Goal: Transaction & Acquisition: Purchase product/service

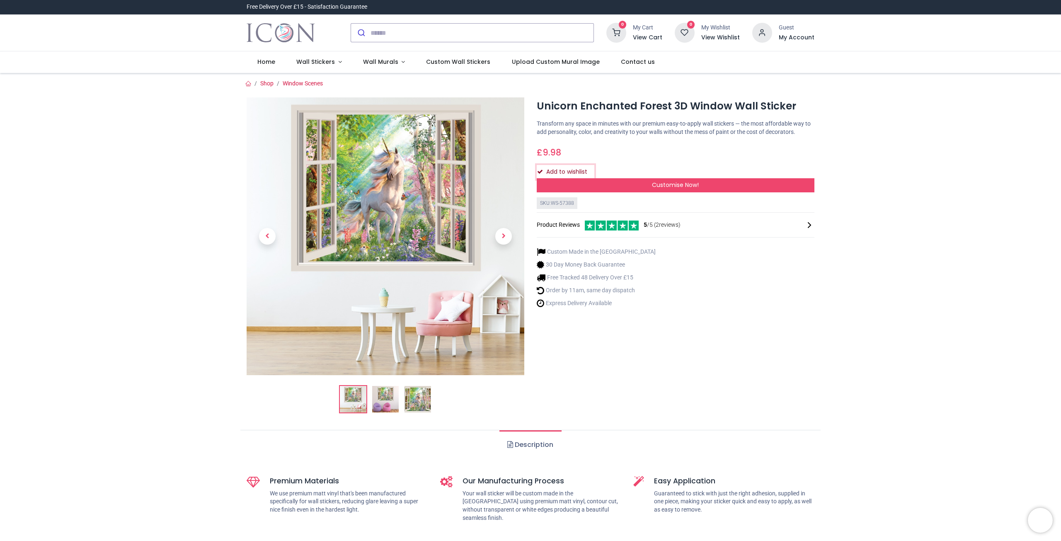
click at [558, 173] on button "Add to wishlist" at bounding box center [566, 172] width 58 height 14
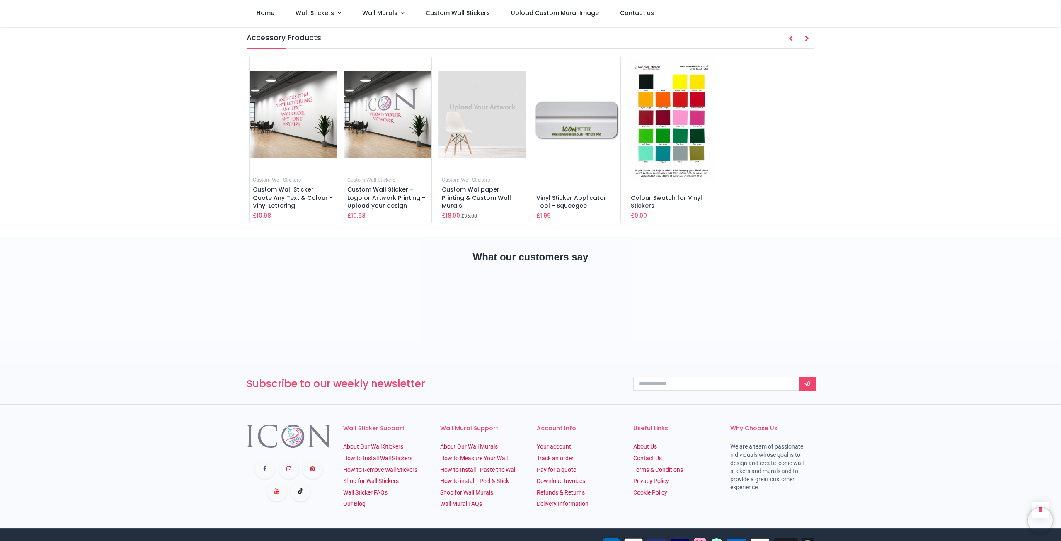
scroll to position [1307, 0]
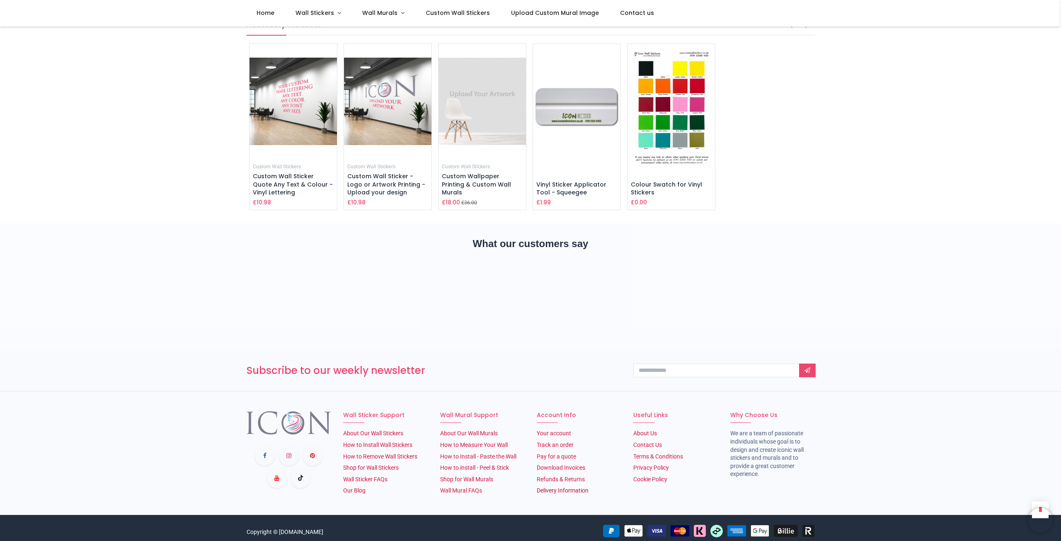
click at [545, 487] on link "Delivery Information" at bounding box center [563, 490] width 52 height 7
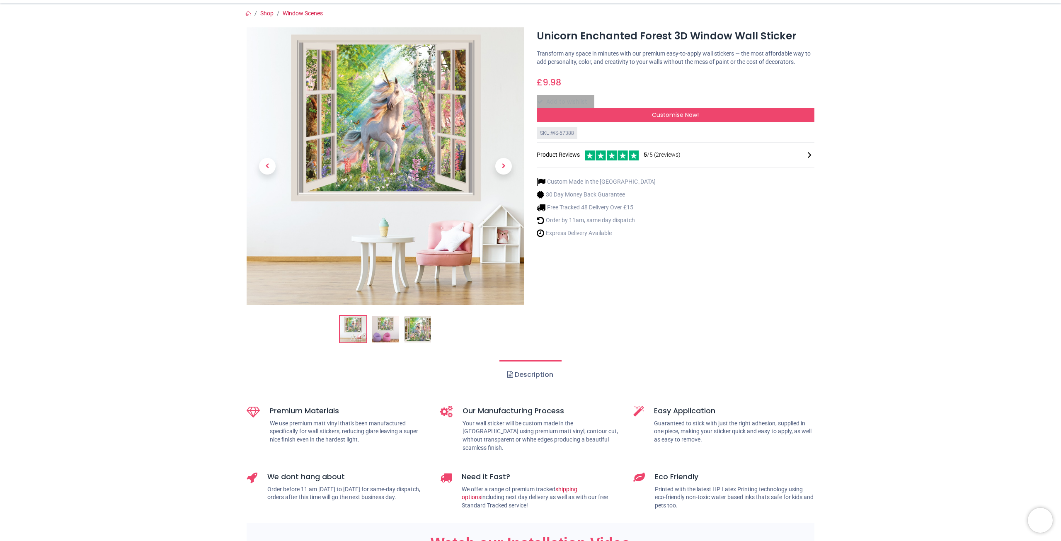
scroll to position [0, 0]
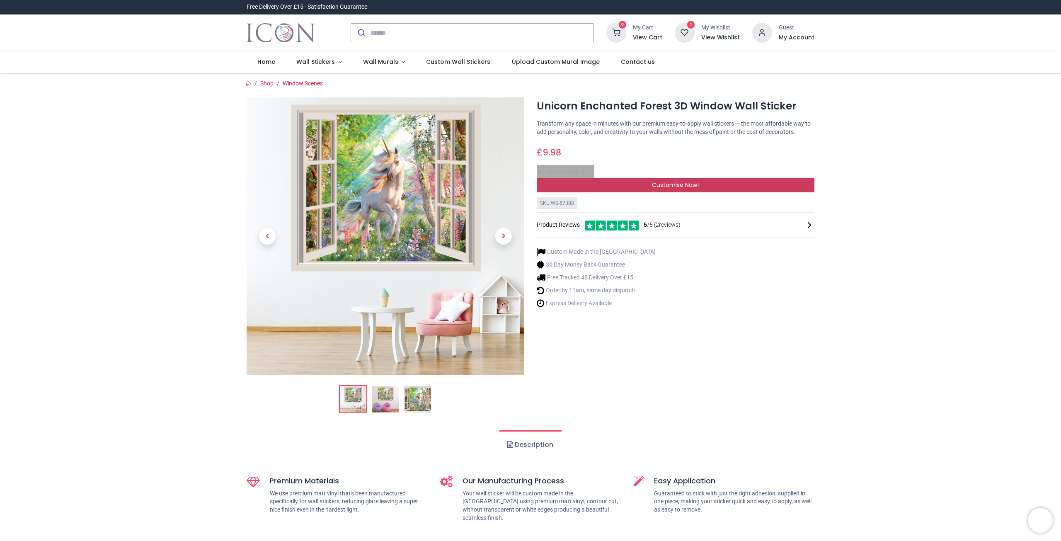
click at [620, 180] on div "Customise Now!" at bounding box center [676, 185] width 278 height 14
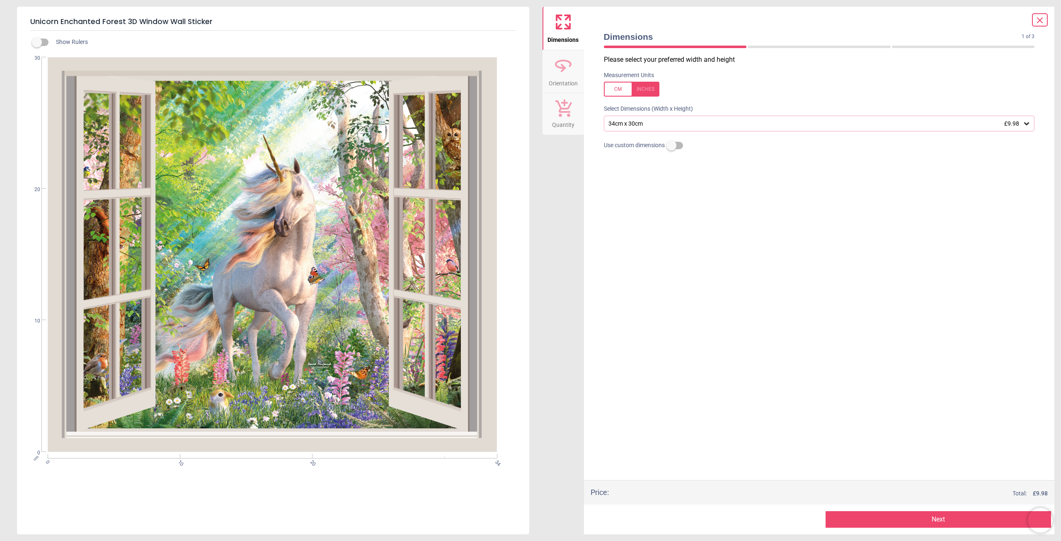
click at [641, 127] on div "34cm x 30cm £9.98" at bounding box center [819, 124] width 431 height 16
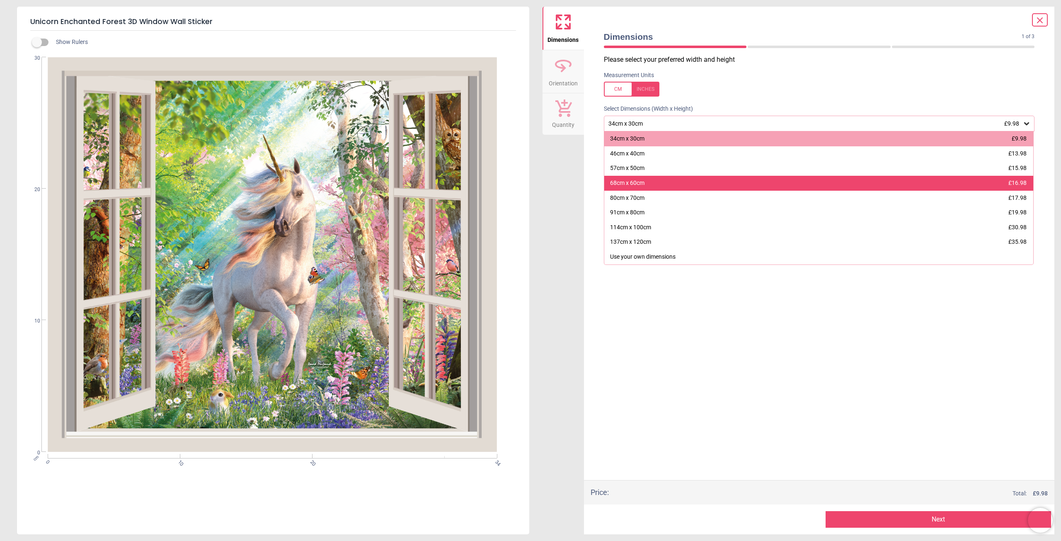
click at [631, 178] on div "68cm x 60cm £16.98" at bounding box center [818, 183] width 429 height 15
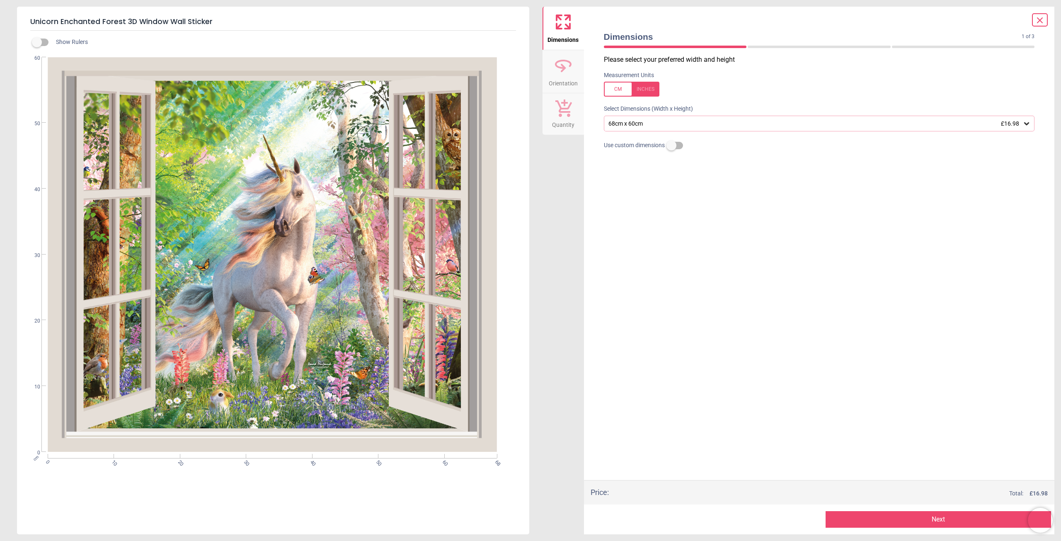
click at [643, 125] on div "68cm x 60cm £16.98" at bounding box center [814, 123] width 415 height 7
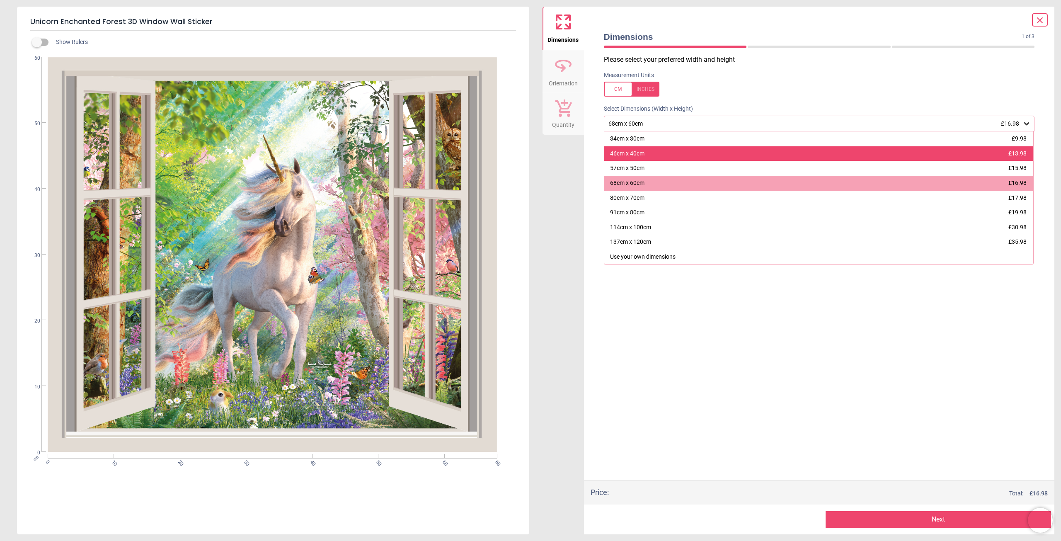
click at [634, 152] on div "46cm x 40cm" at bounding box center [627, 154] width 34 height 8
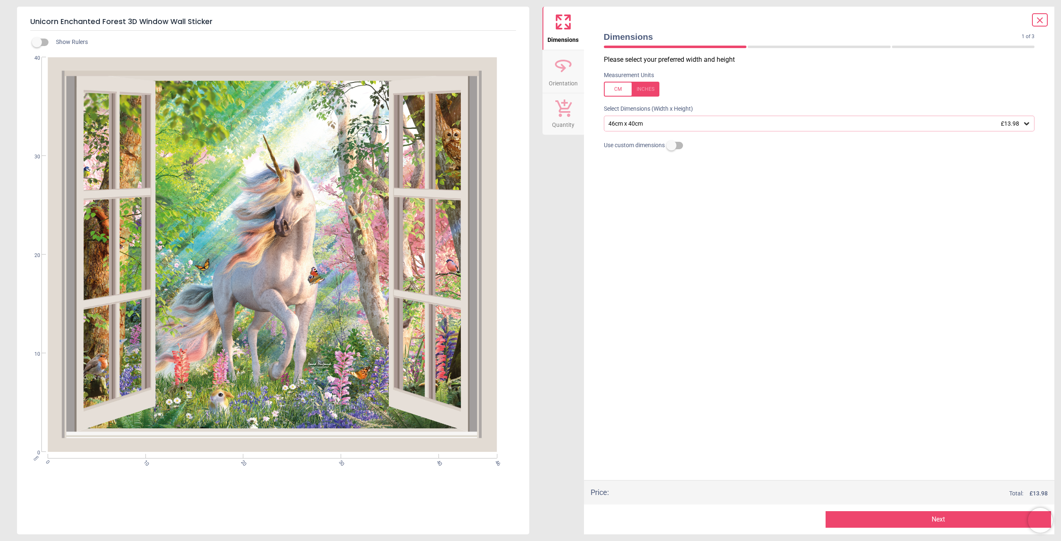
click at [862, 523] on button "Next" at bounding box center [937, 519] width 225 height 17
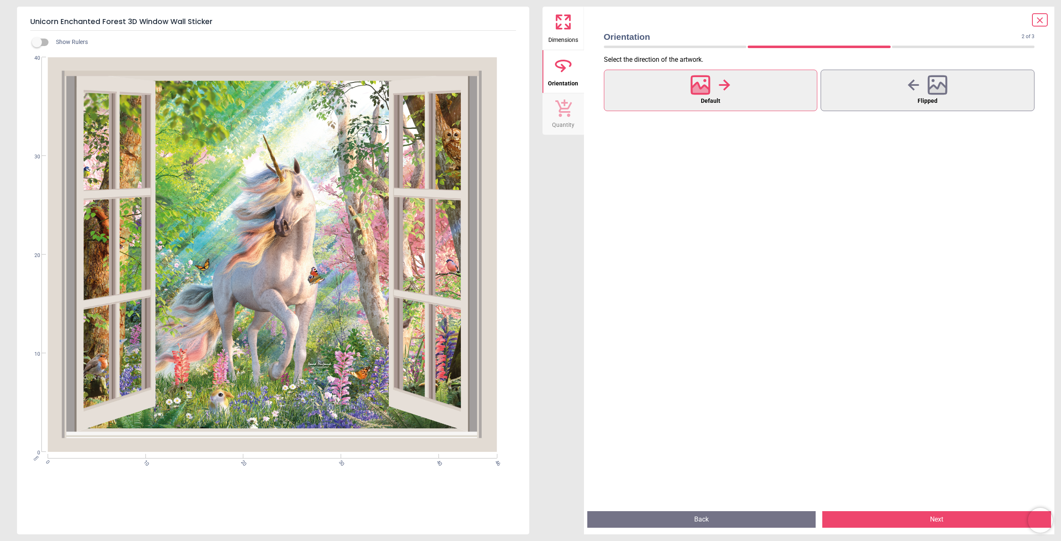
click at [900, 520] on button "Next" at bounding box center [936, 519] width 229 height 17
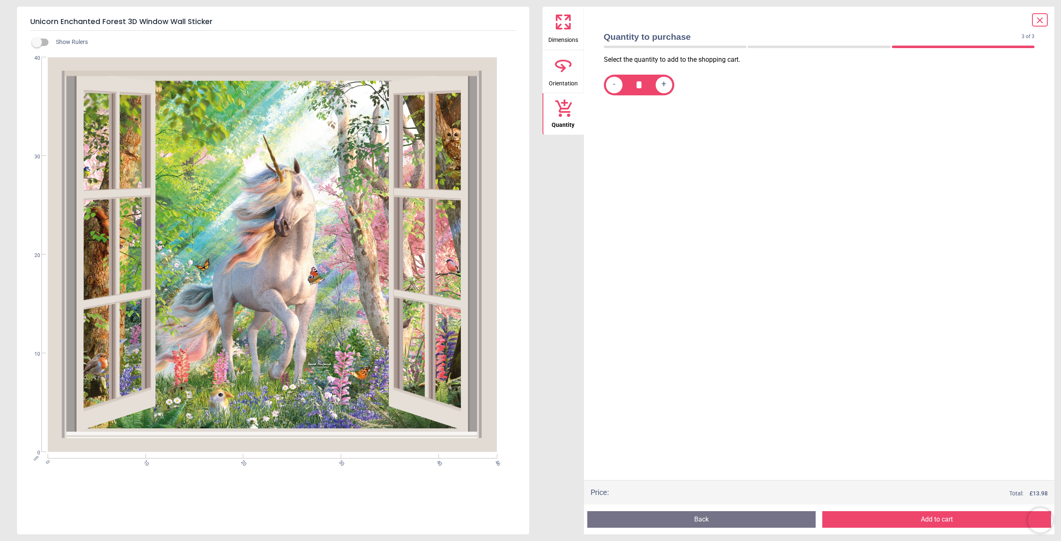
click at [900, 520] on button "Add to cart" at bounding box center [936, 519] width 229 height 17
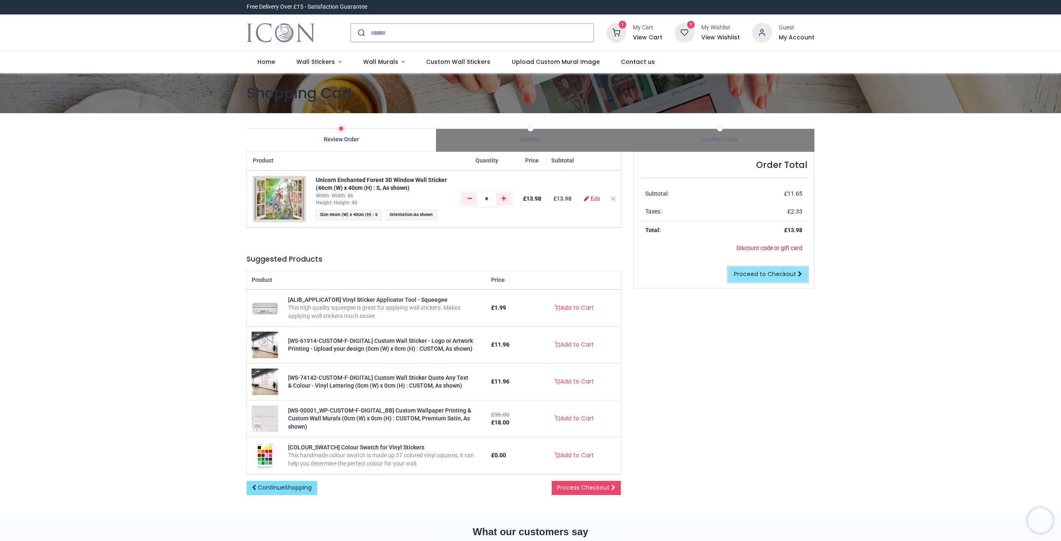
click at [760, 273] on span "Proceed to Checkout" at bounding box center [765, 274] width 62 height 8
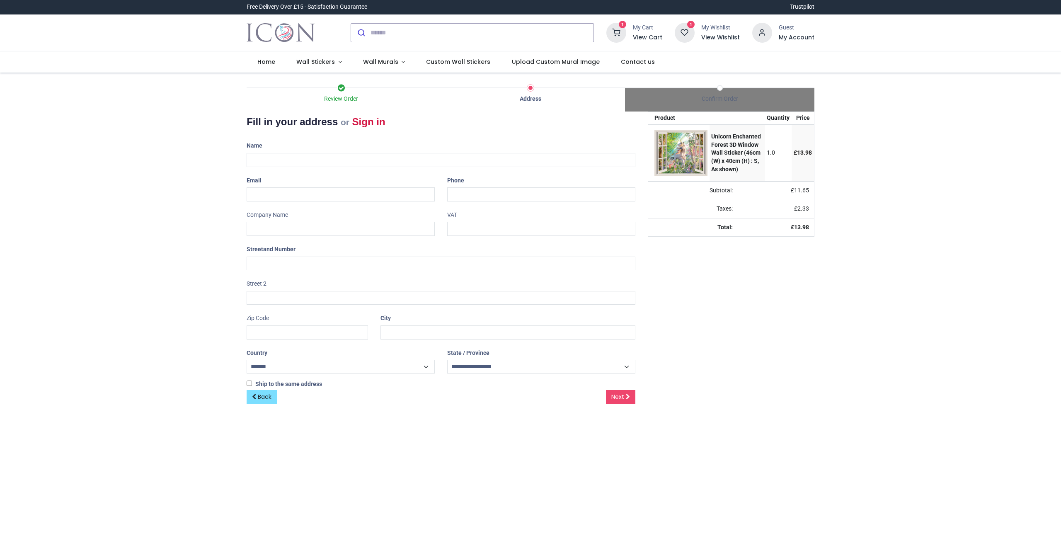
select select "**"
click at [312, 264] on input "text" at bounding box center [441, 264] width 389 height 14
type input "**********"
type input "*****"
type input "*******"
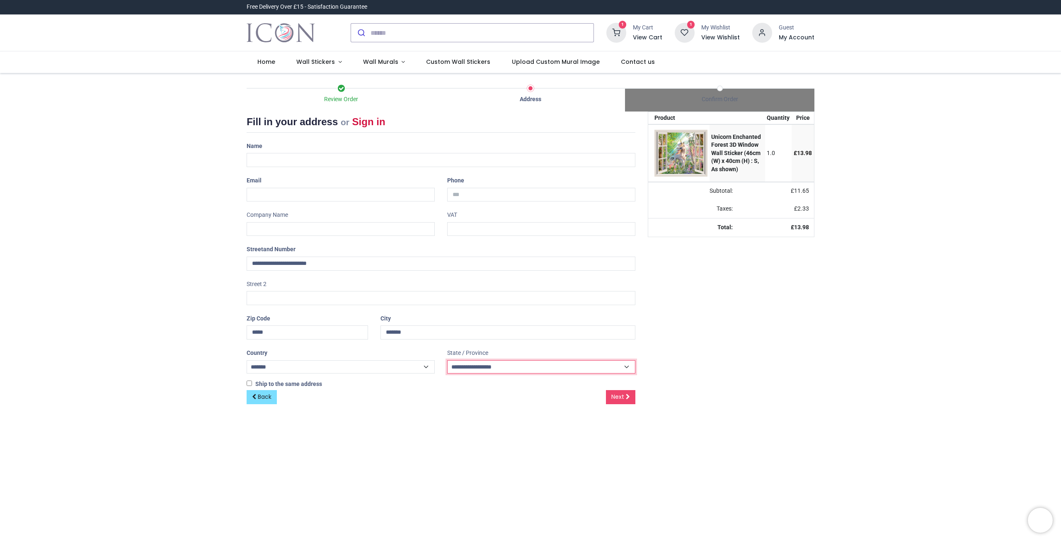
click at [470, 366] on select "**********" at bounding box center [541, 367] width 188 height 14
select select "****"
click at [447, 360] on select "**********" at bounding box center [541, 367] width 188 height 14
click at [368, 158] on input "text" at bounding box center [441, 160] width 389 height 14
type input "**********"
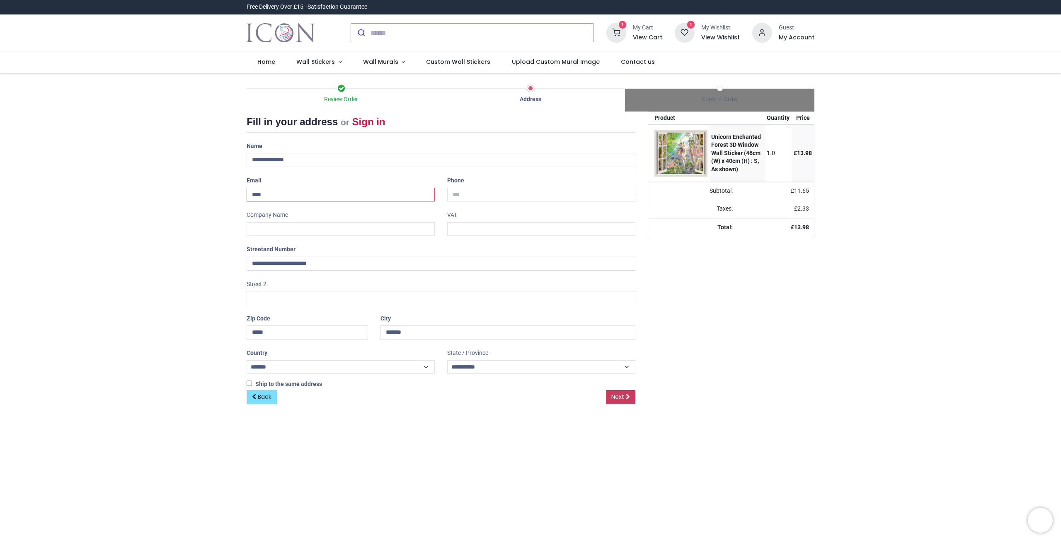
type input "****"
click at [627, 390] on link "Next" at bounding box center [620, 397] width 29 height 14
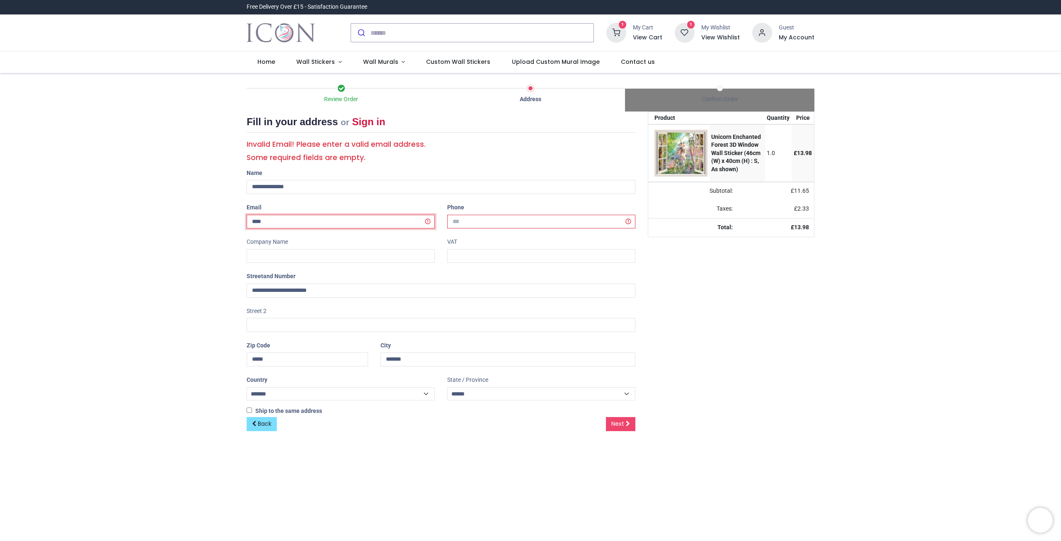
click at [309, 219] on input "****" at bounding box center [341, 222] width 188 height 14
click at [299, 211] on div "Email ****" at bounding box center [340, 215] width 201 height 28
click at [297, 218] on input "****" at bounding box center [341, 222] width 188 height 14
type input "**********"
click at [622, 424] on span "Next" at bounding box center [617, 423] width 13 height 8
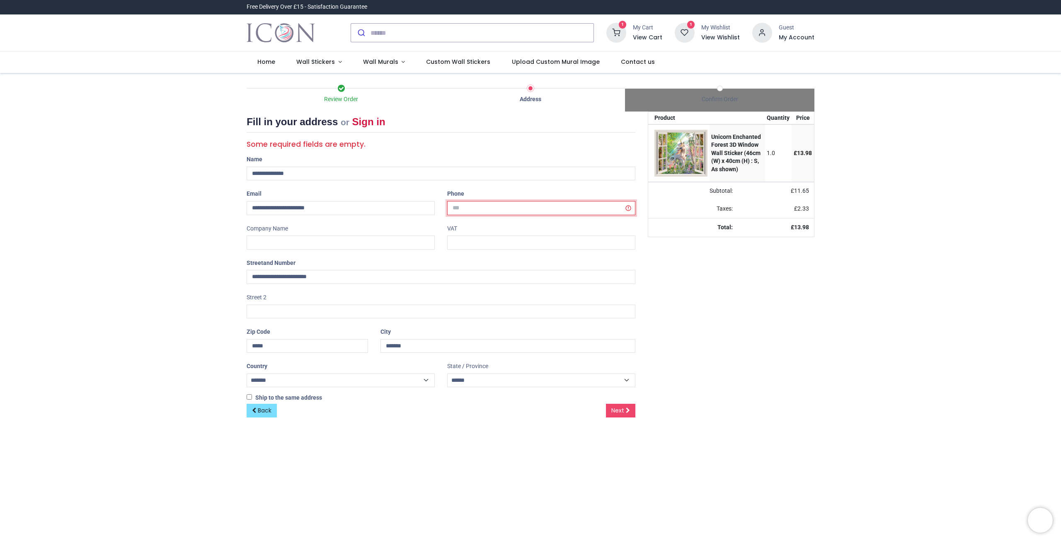
click at [482, 207] on input "tel" at bounding box center [541, 208] width 188 height 14
type input "**********"
click at [625, 404] on link "Next" at bounding box center [620, 411] width 29 height 14
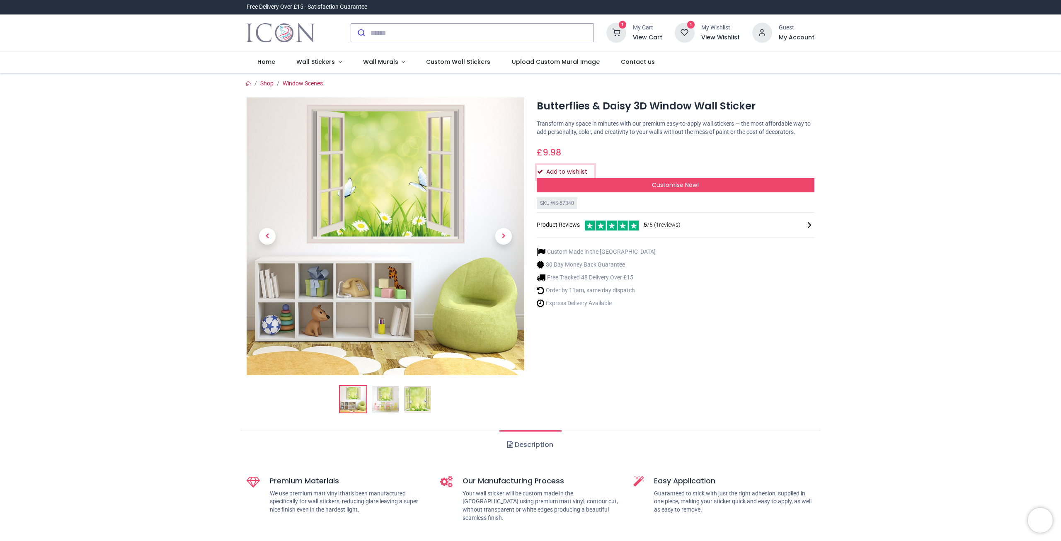
click at [570, 169] on button "Add to wishlist" at bounding box center [566, 172] width 58 height 14
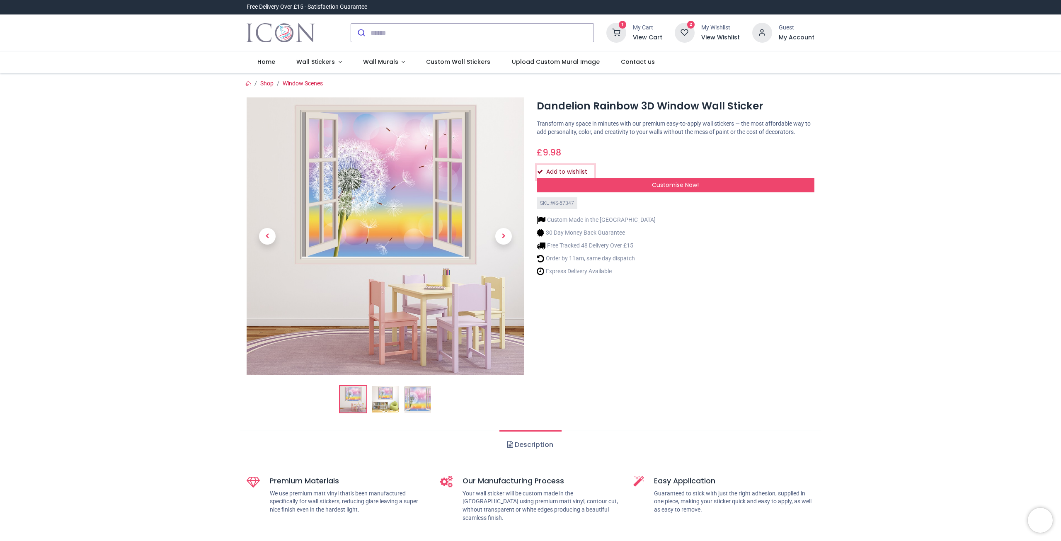
click at [547, 172] on button "Add to wishlist" at bounding box center [566, 172] width 58 height 14
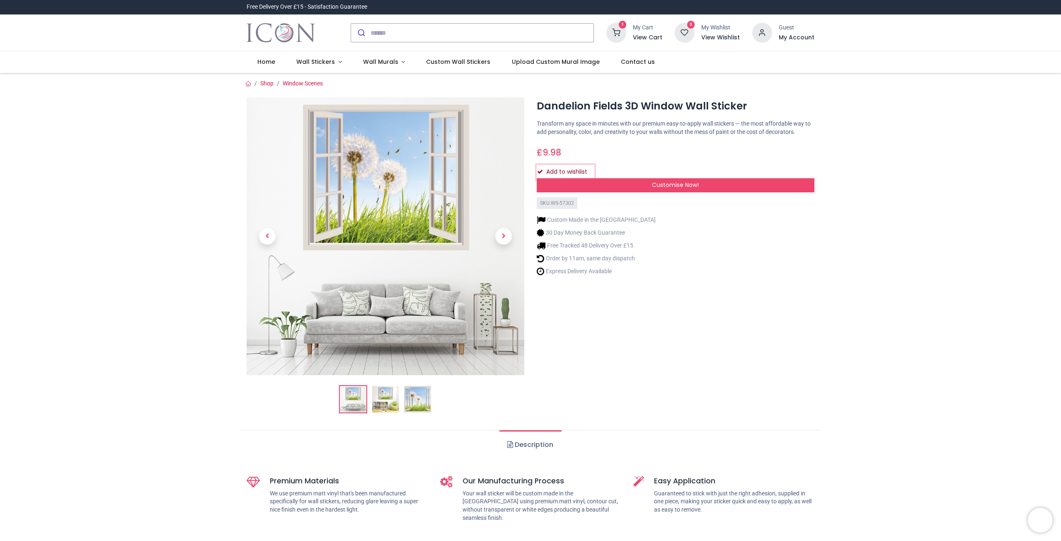
click at [559, 172] on button "Add to wishlist" at bounding box center [566, 172] width 58 height 14
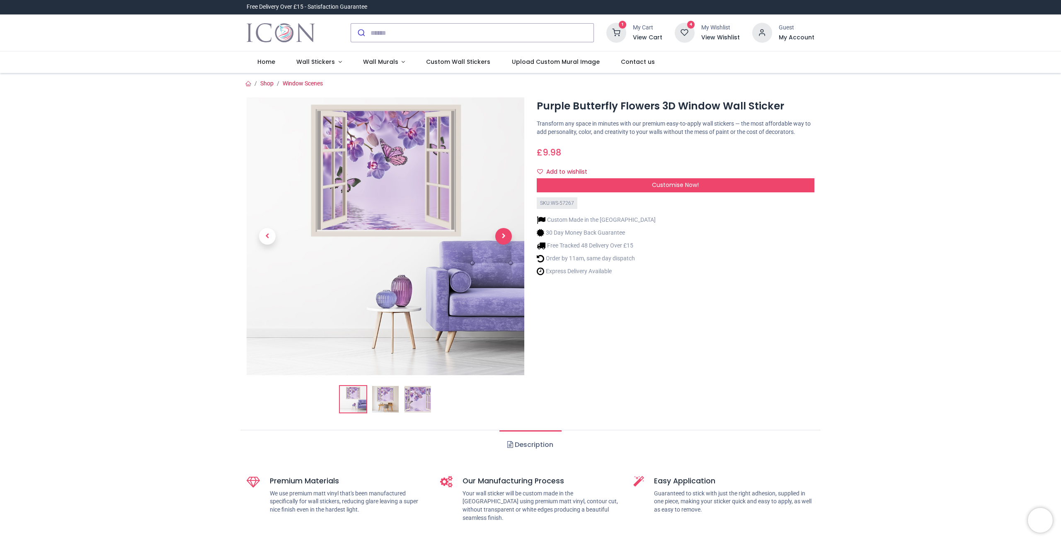
click at [506, 241] on span "Next" at bounding box center [503, 236] width 17 height 17
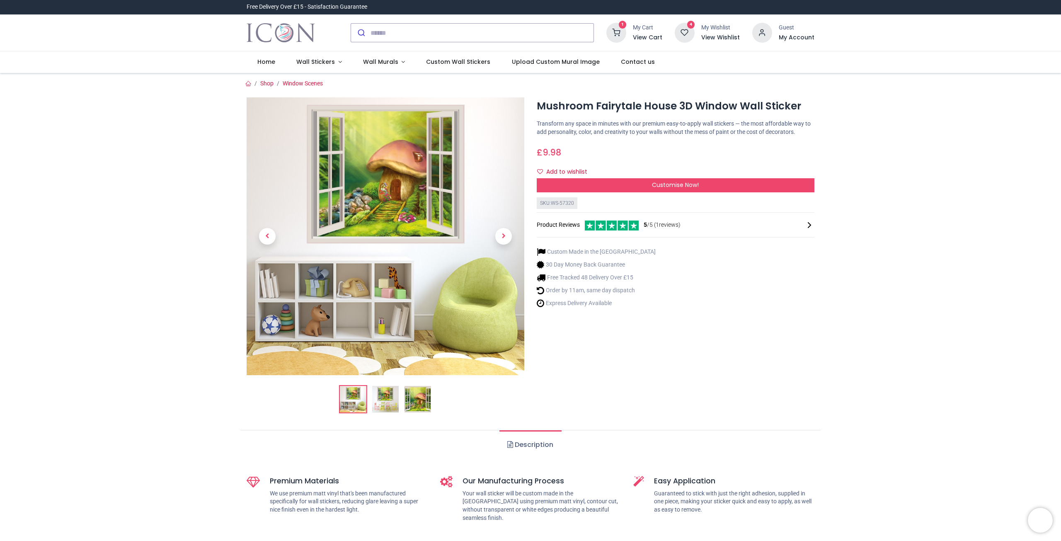
click at [384, 400] on img at bounding box center [385, 399] width 27 height 27
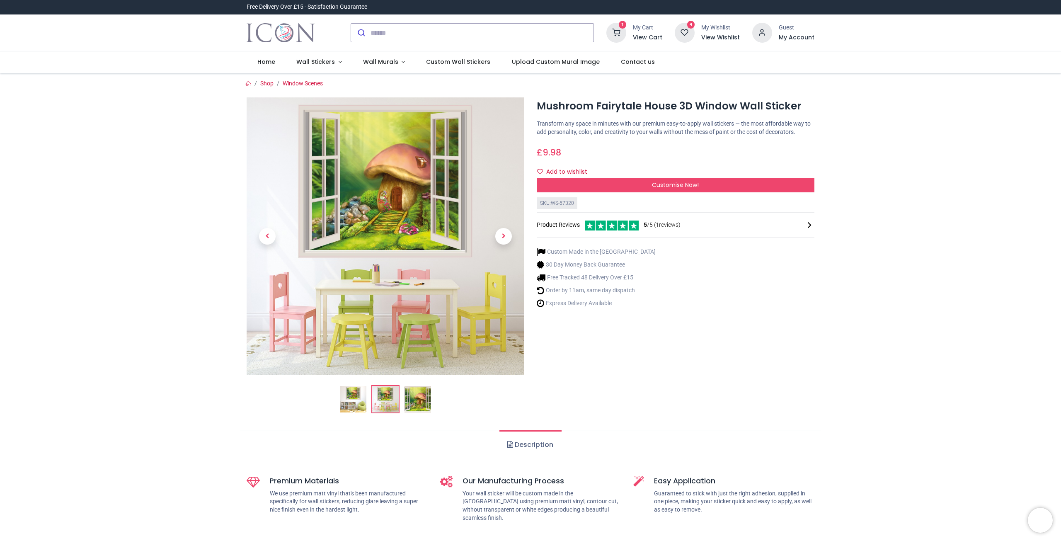
click at [415, 399] on img at bounding box center [417, 399] width 27 height 27
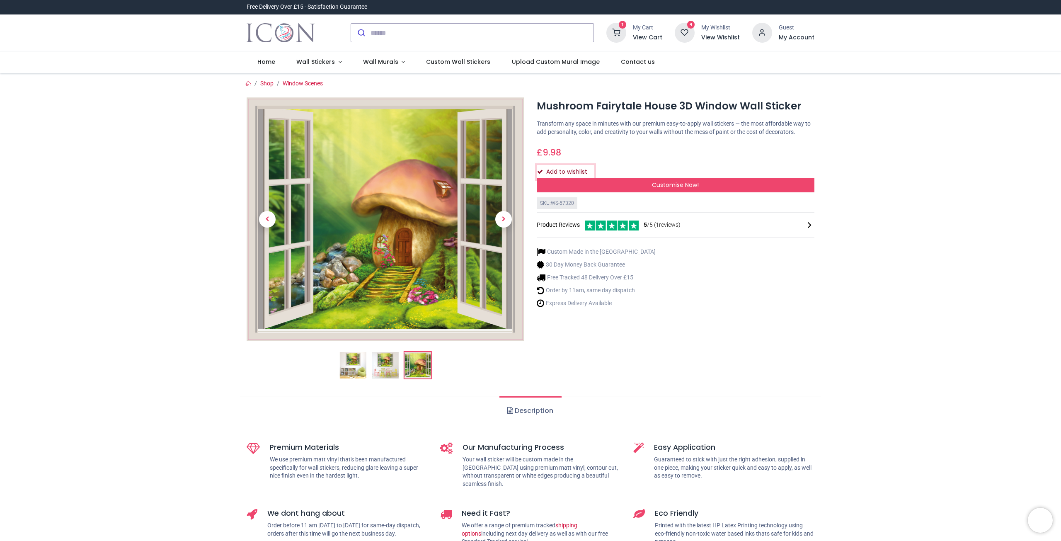
click at [559, 172] on button "Add to wishlist" at bounding box center [566, 172] width 58 height 14
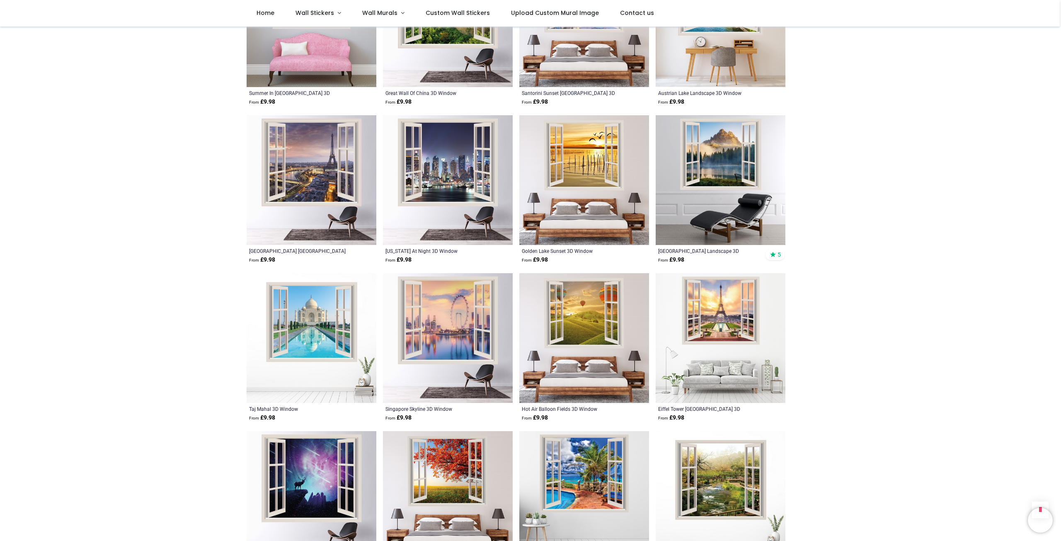
scroll to position [1823, 0]
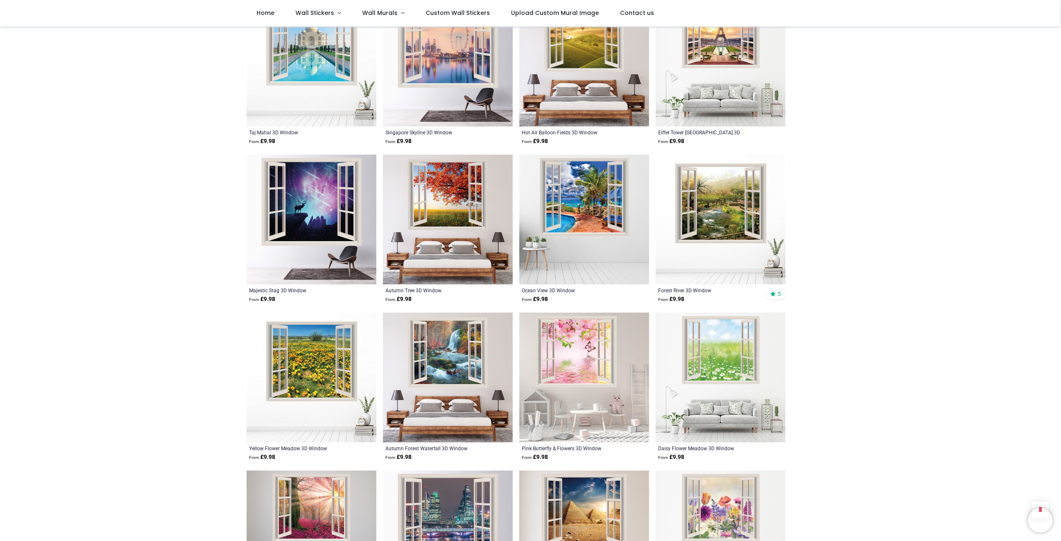
scroll to position [2113, 0]
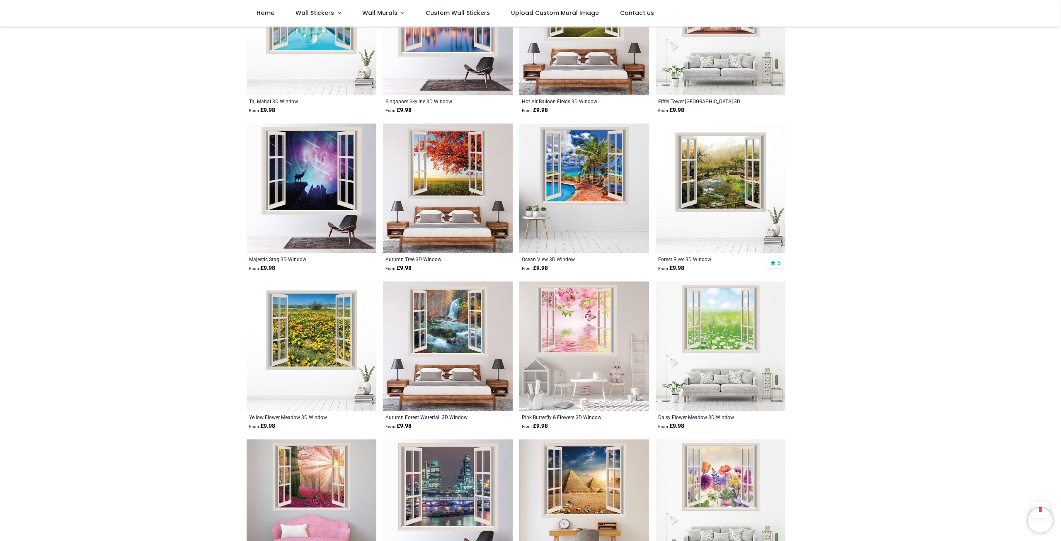
click at [748, 332] on img at bounding box center [721, 346] width 130 height 130
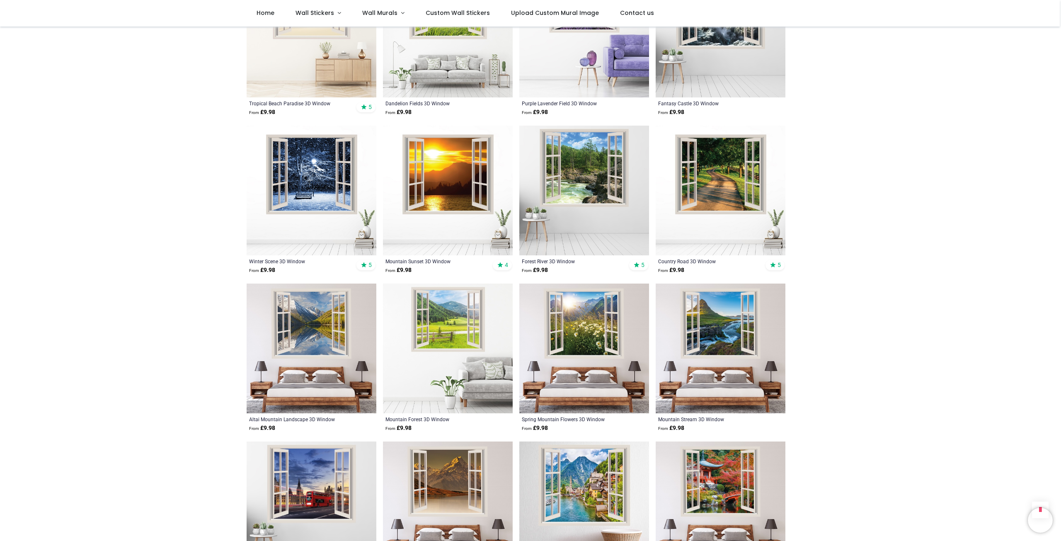
scroll to position [2942, 0]
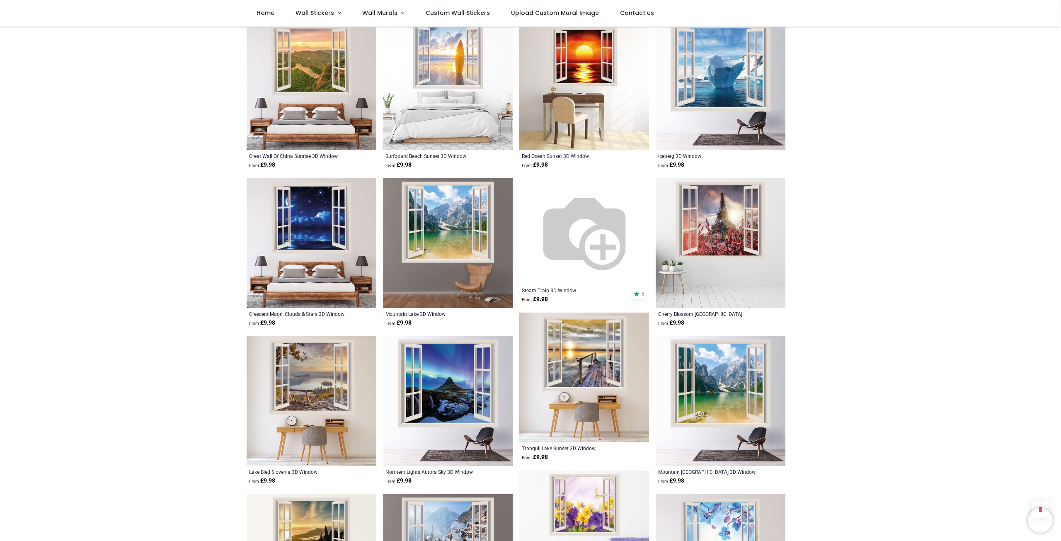
scroll to position [3978, 0]
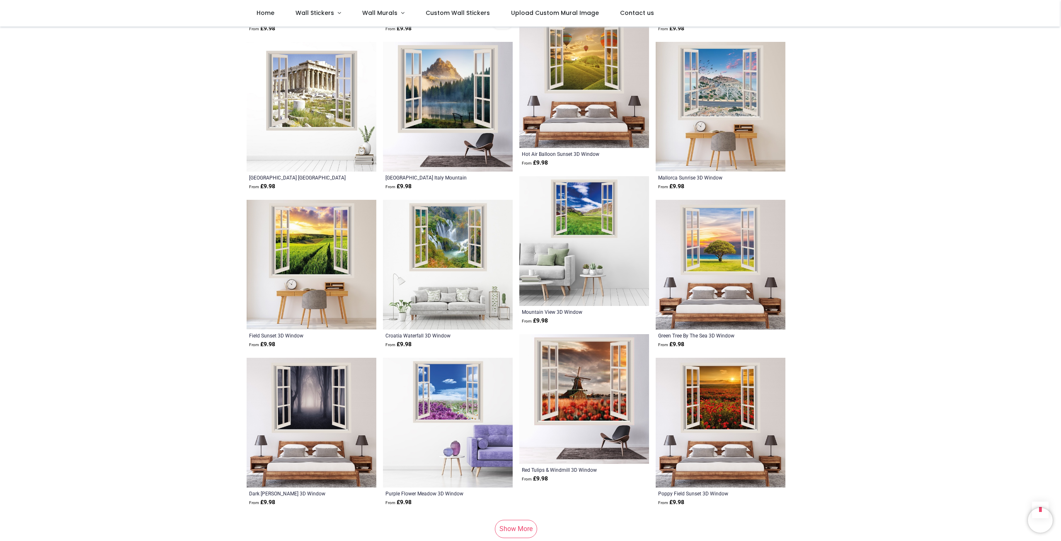
scroll to position [5263, 0]
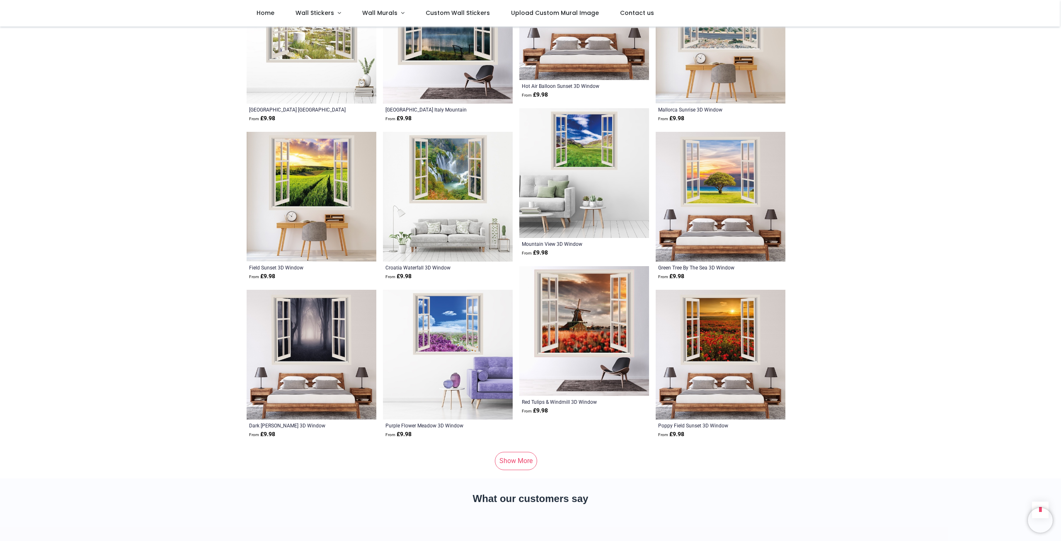
click at [519, 466] on link "Show More" at bounding box center [516, 461] width 42 height 18
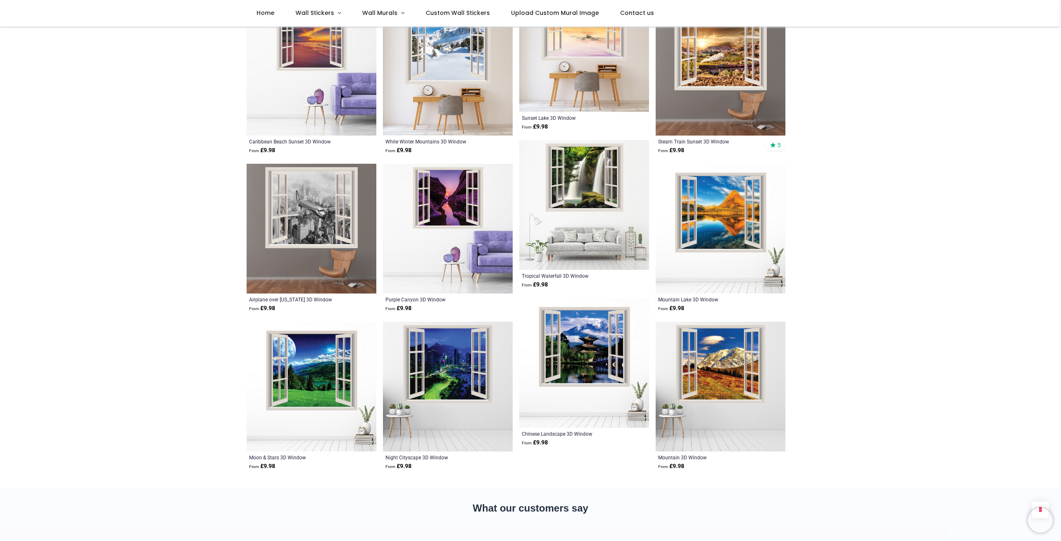
scroll to position [5843, 0]
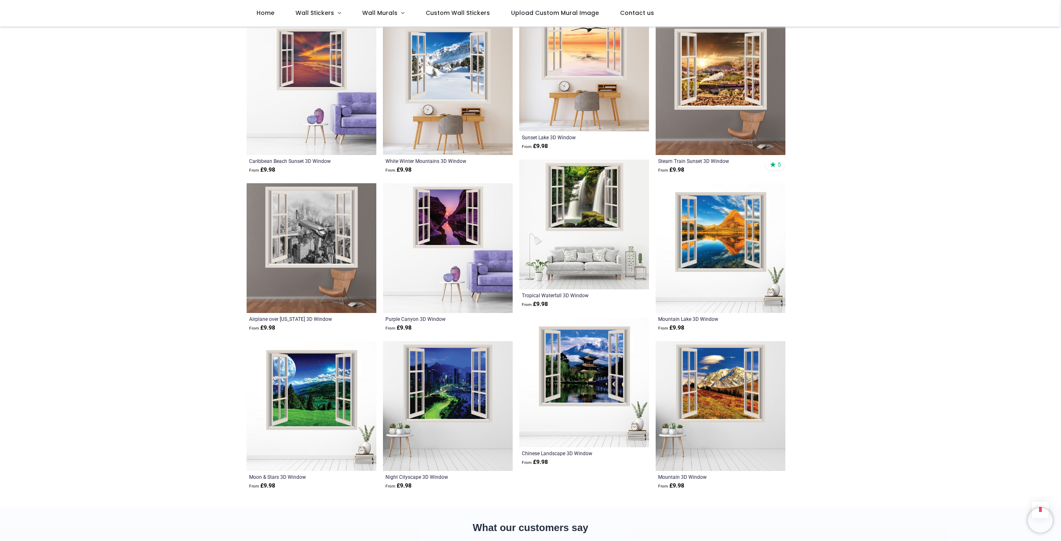
drag, startPoint x: 1053, startPoint y: 133, endPoint x: 1053, endPoint y: 114, distance: 19.1
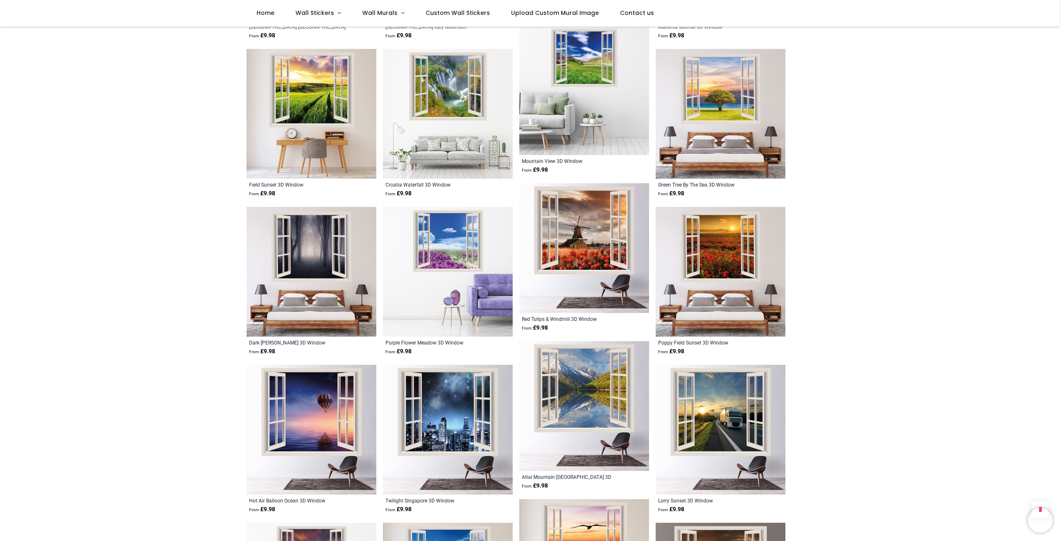
scroll to position [5180, 0]
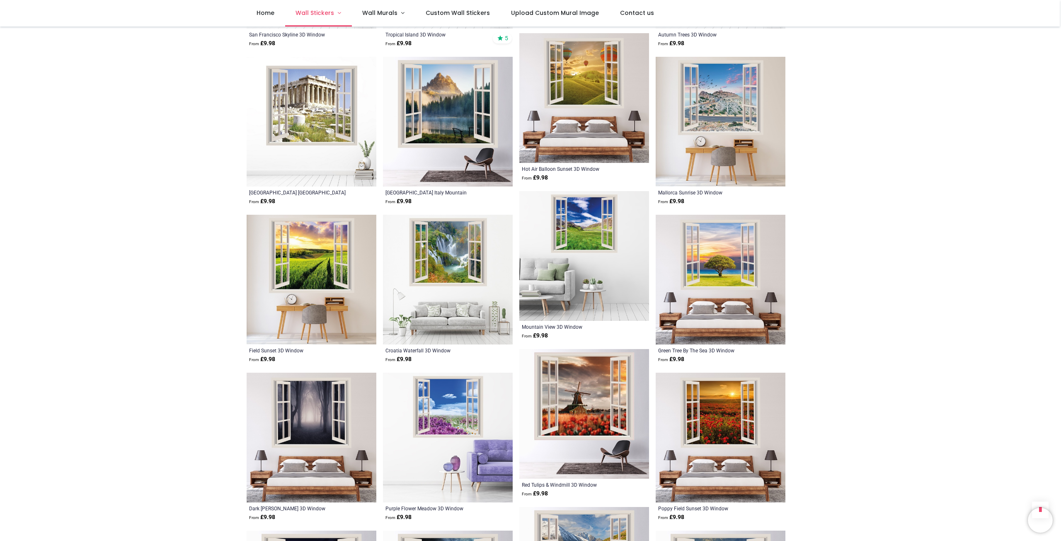
click at [340, 16] on link "Wall Stickers" at bounding box center [318, 13] width 67 height 27
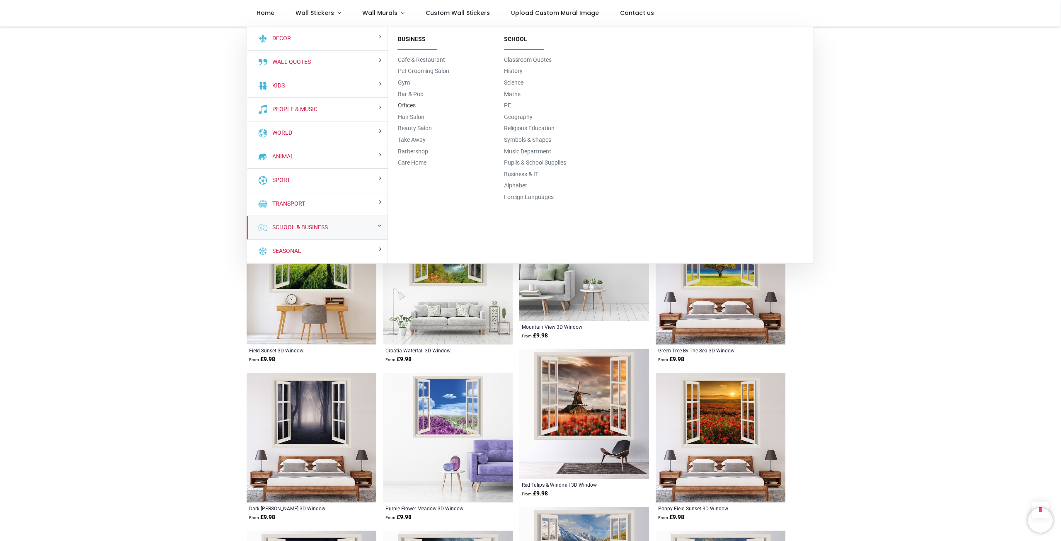
click at [410, 102] on link "Offices" at bounding box center [407, 105] width 18 height 7
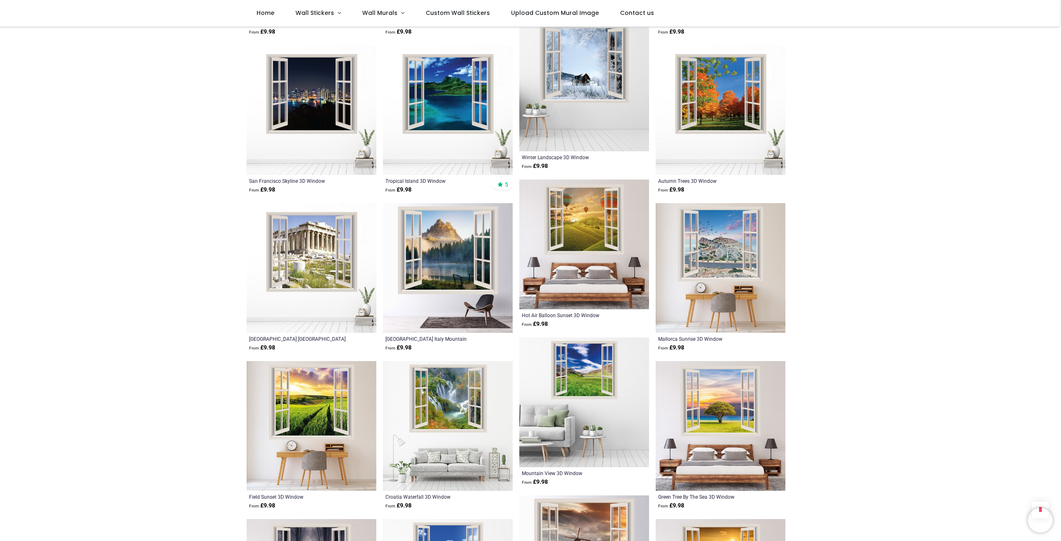
scroll to position [5014, 0]
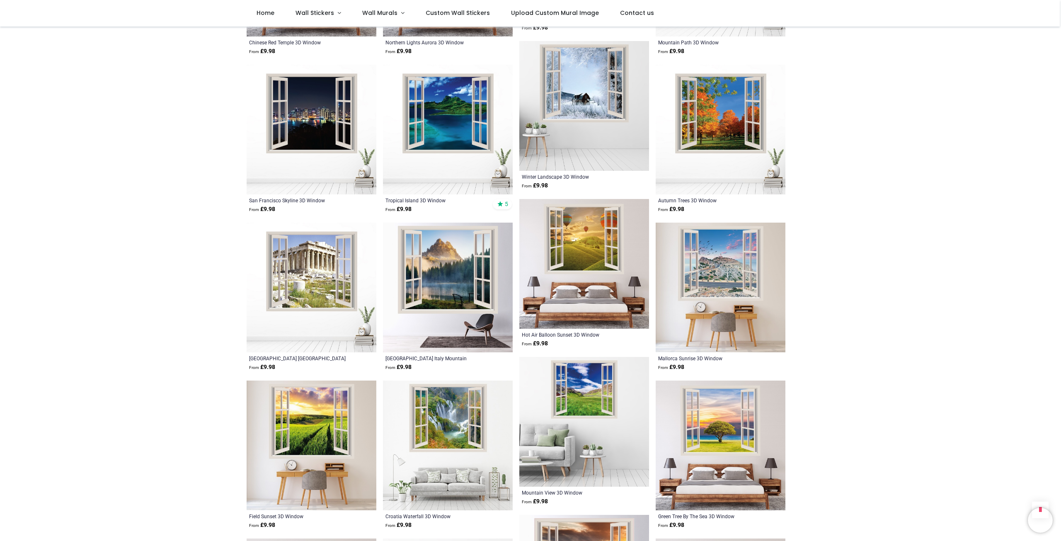
click at [1060, 48] on div "Login • Register Home Wall Stickers" at bounding box center [530, 270] width 1061 height 541
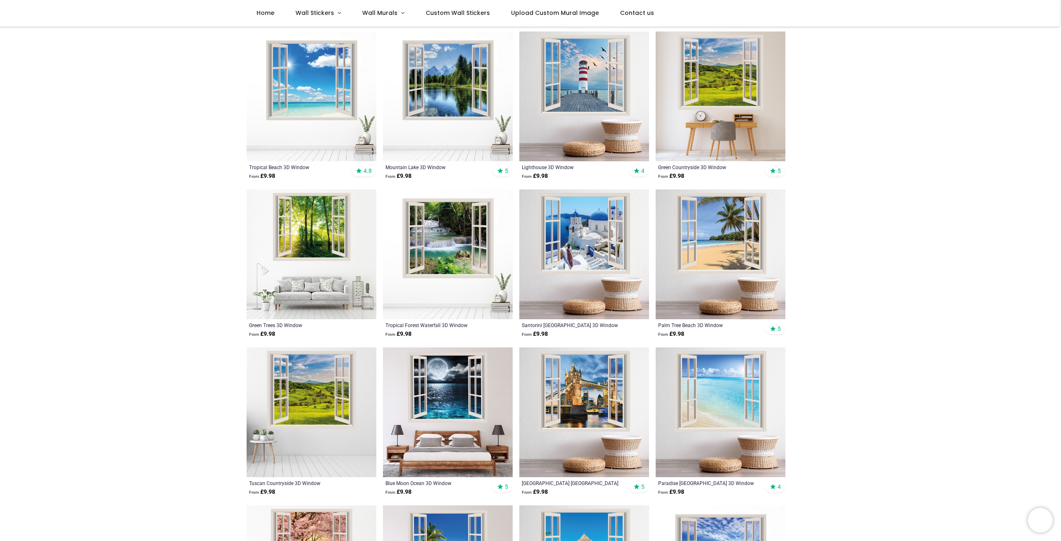
scroll to position [166, 0]
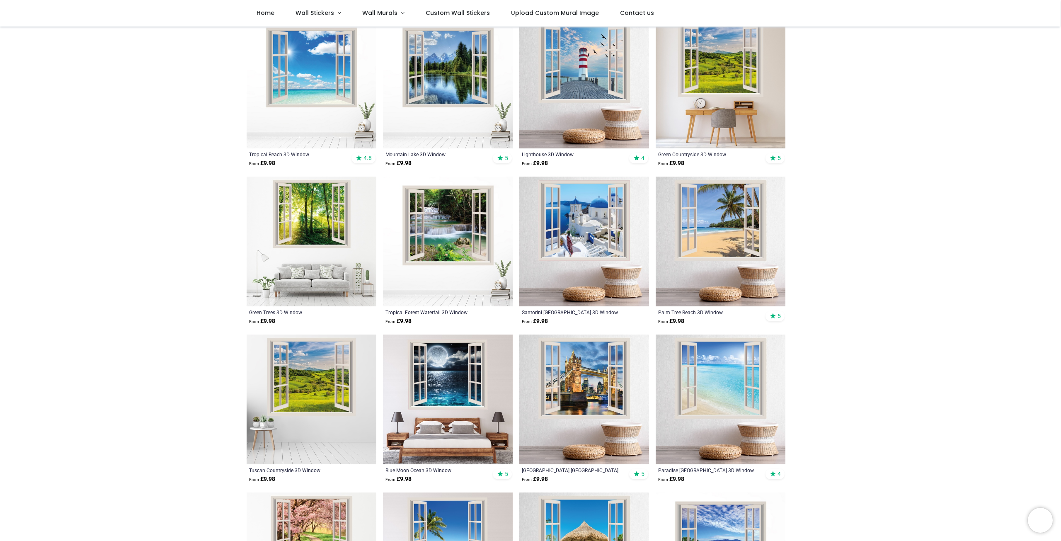
click at [462, 72] on img at bounding box center [448, 84] width 130 height 130
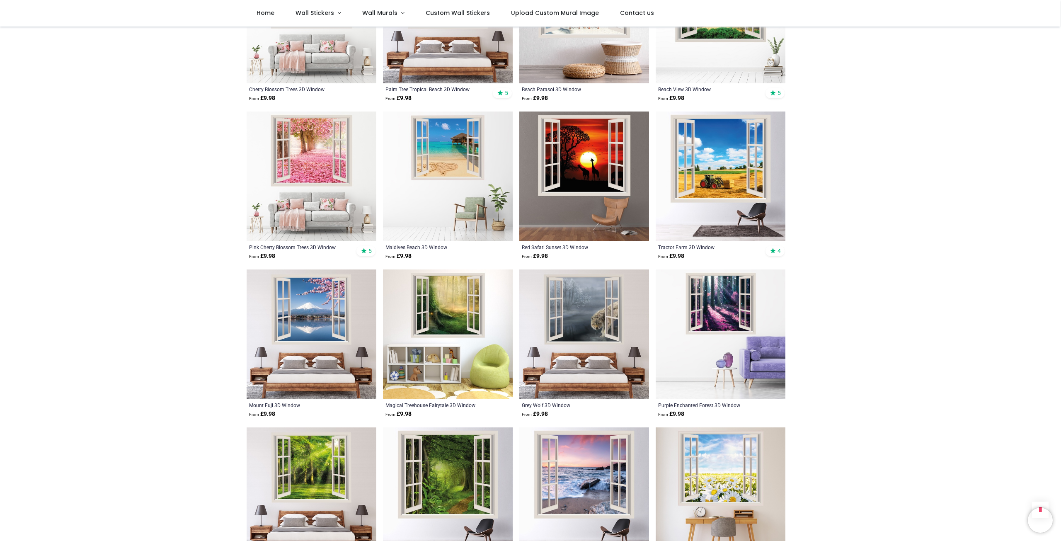
scroll to position [746, 0]
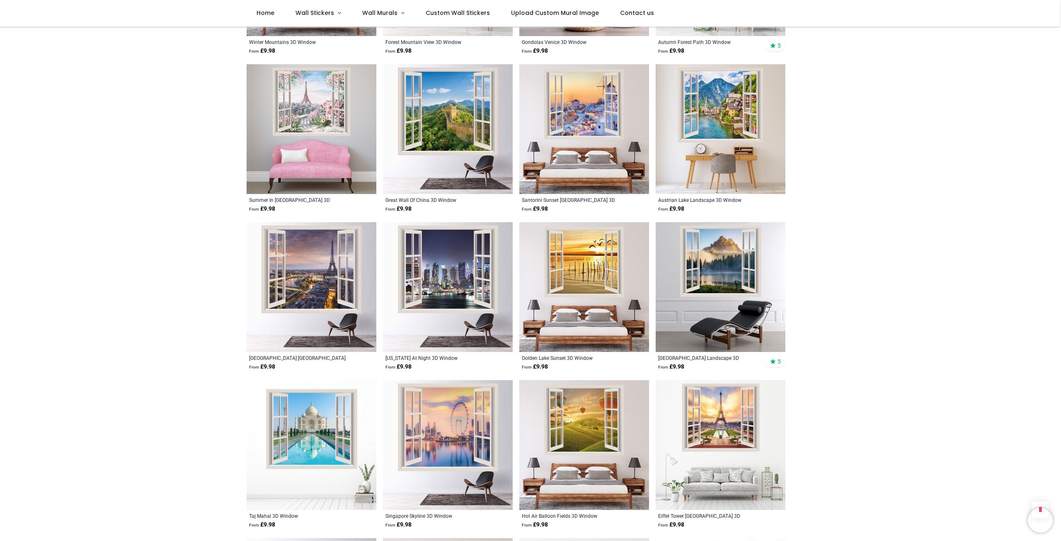
scroll to position [1740, 0]
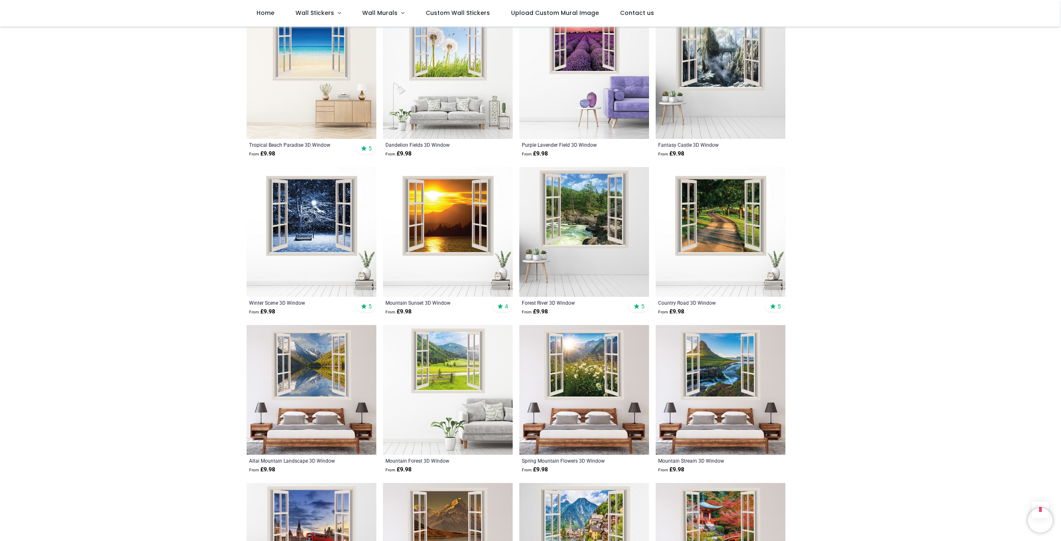
scroll to position [2901, 0]
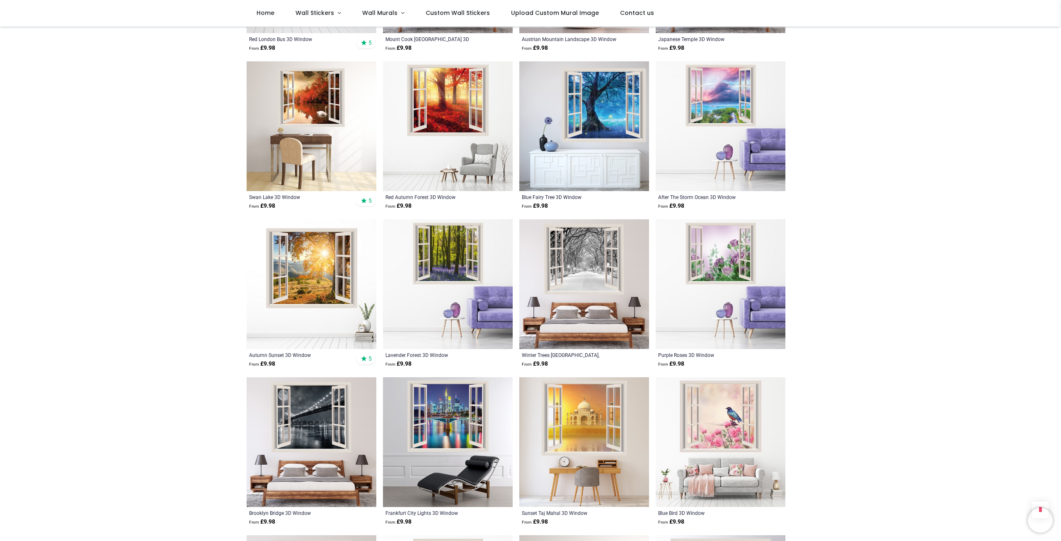
scroll to position [3439, 0]
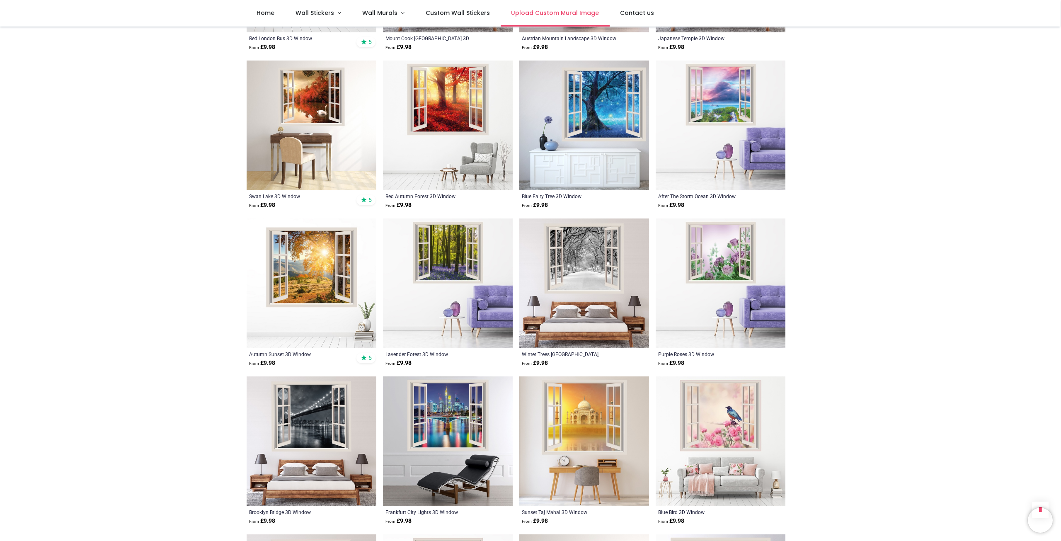
click at [565, 14] on span "Upload Custom Mural Image" at bounding box center [555, 13] width 88 height 8
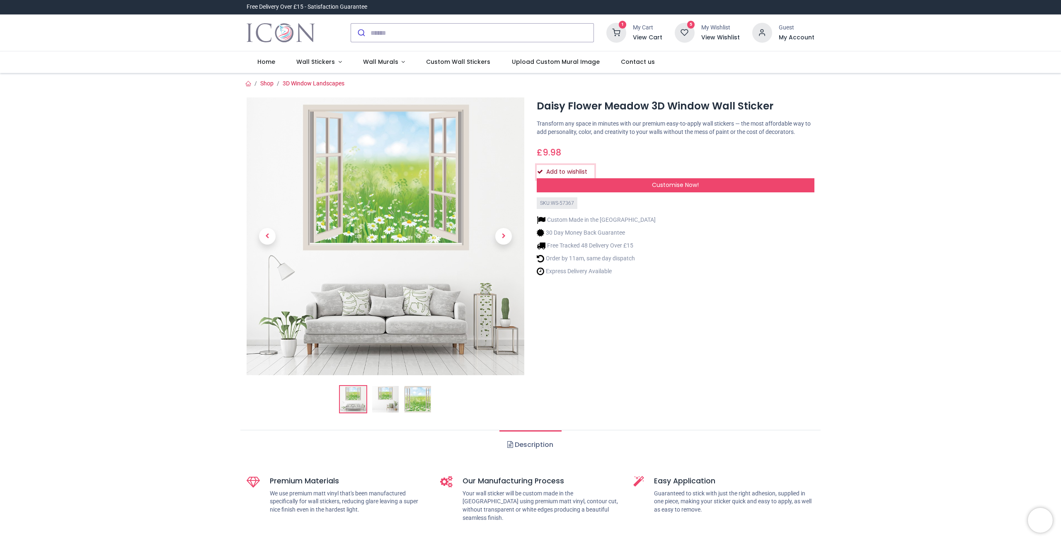
click at [559, 172] on button "Add to wishlist" at bounding box center [566, 172] width 58 height 14
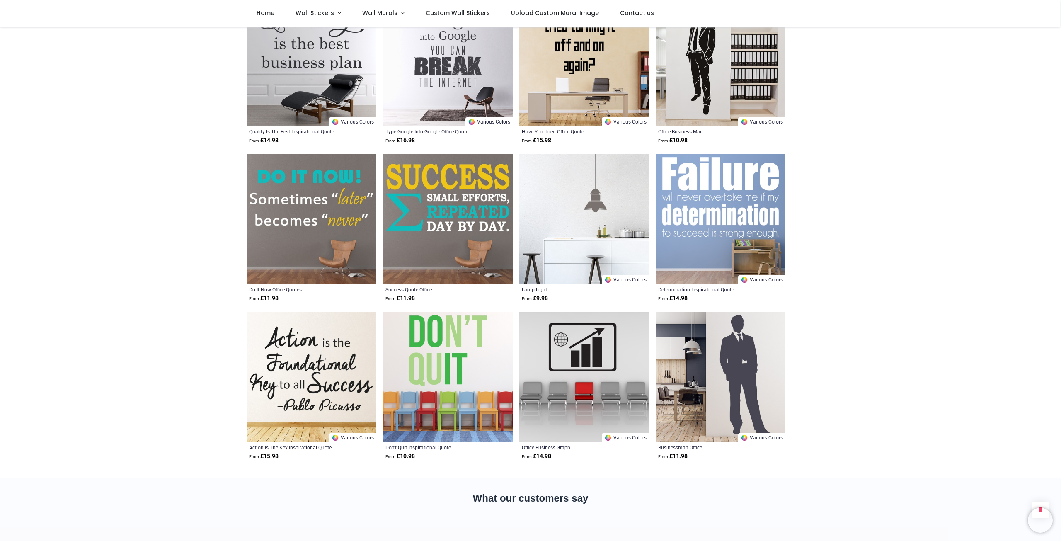
scroll to position [1782, 0]
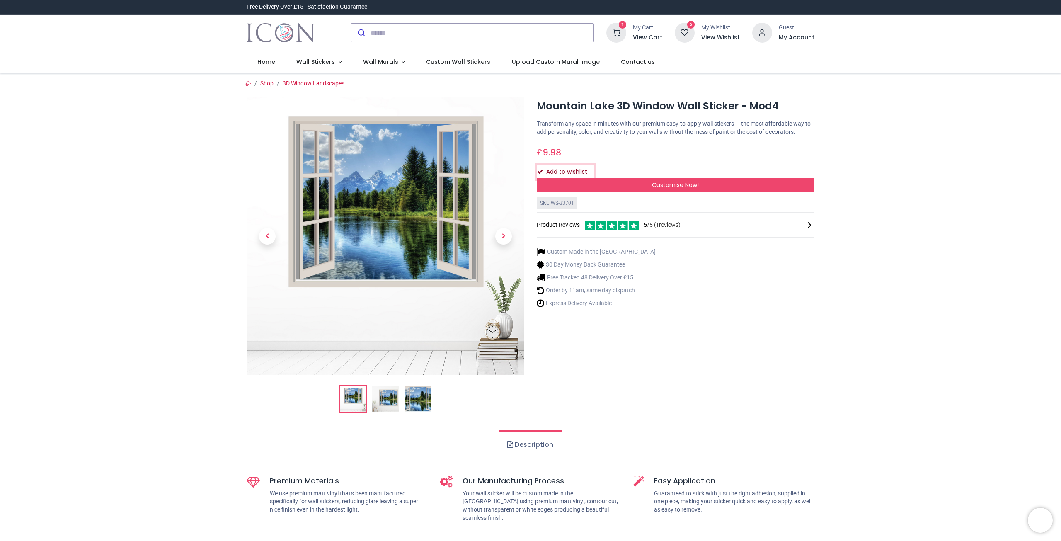
click at [565, 173] on button "Add to wishlist" at bounding box center [566, 172] width 58 height 14
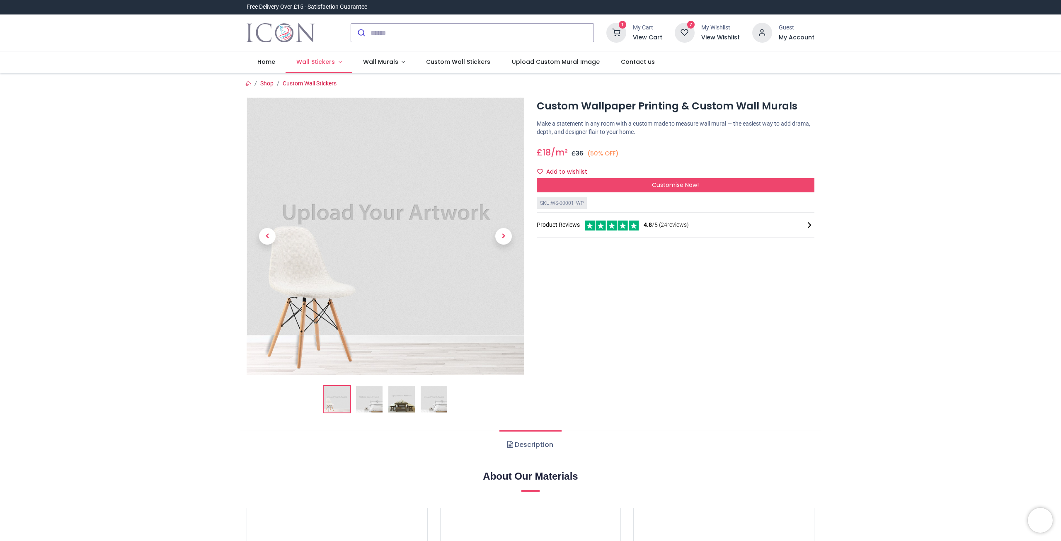
click at [328, 63] on span "Wall Stickers" at bounding box center [315, 62] width 39 height 8
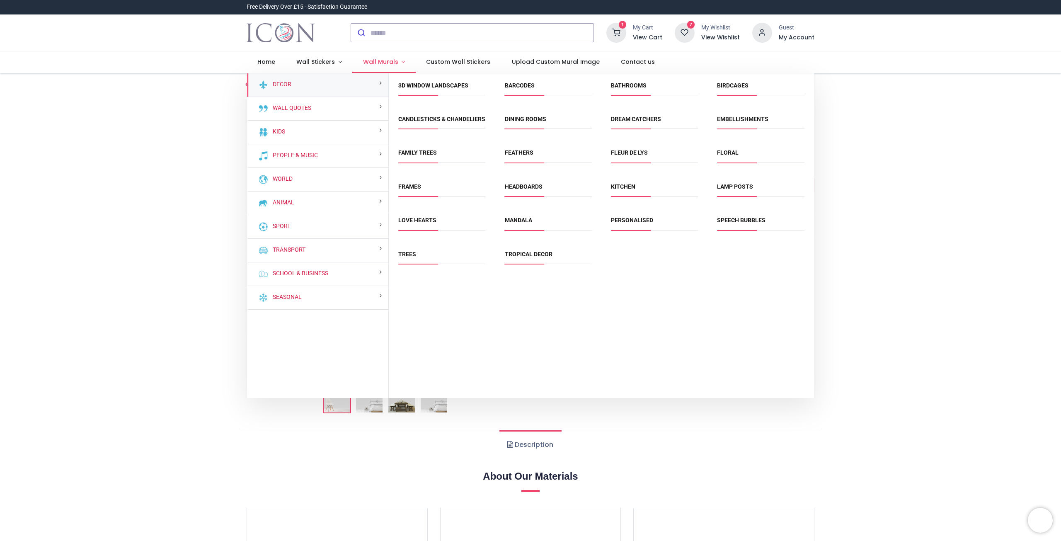
click at [390, 64] on span "Wall Murals" at bounding box center [380, 62] width 35 height 8
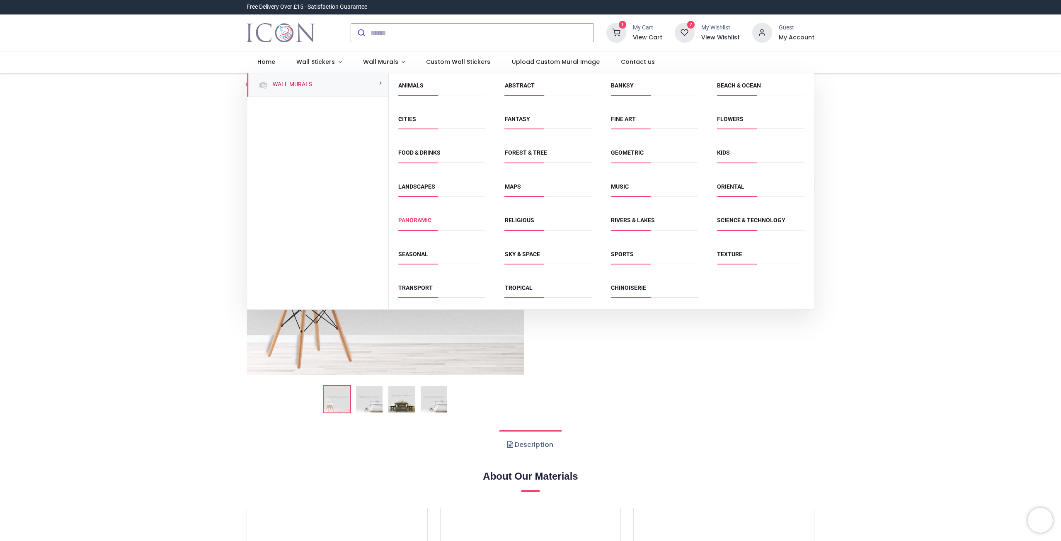
click at [427, 219] on link "Panoramic" at bounding box center [414, 220] width 33 height 7
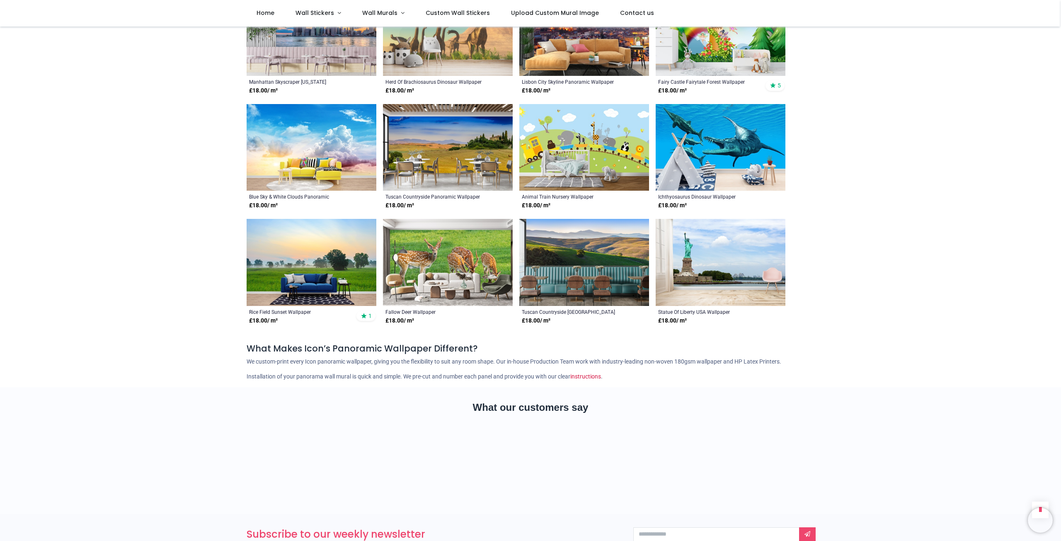
scroll to position [1409, 0]
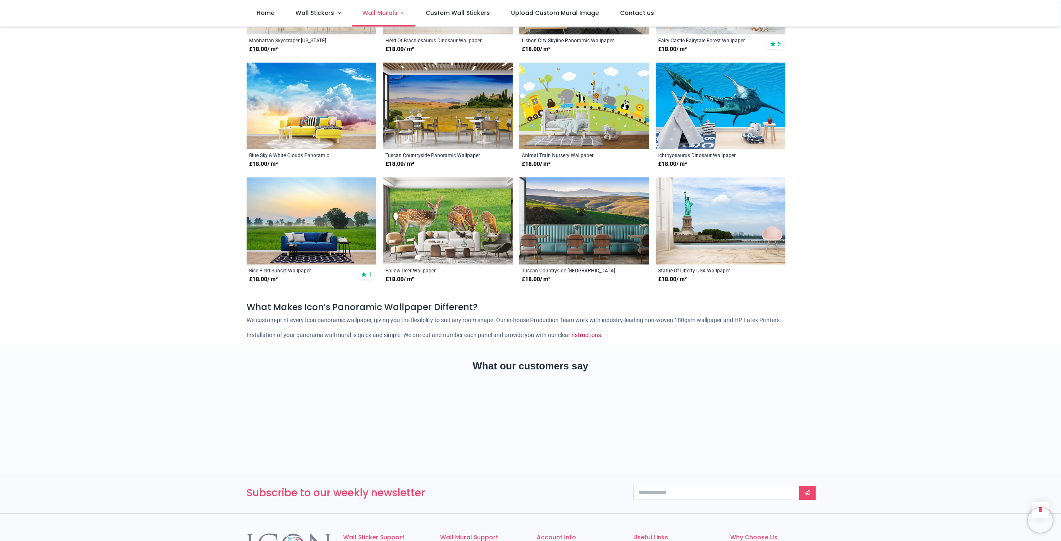
click at [380, 11] on span "Wall Murals" at bounding box center [379, 13] width 35 height 8
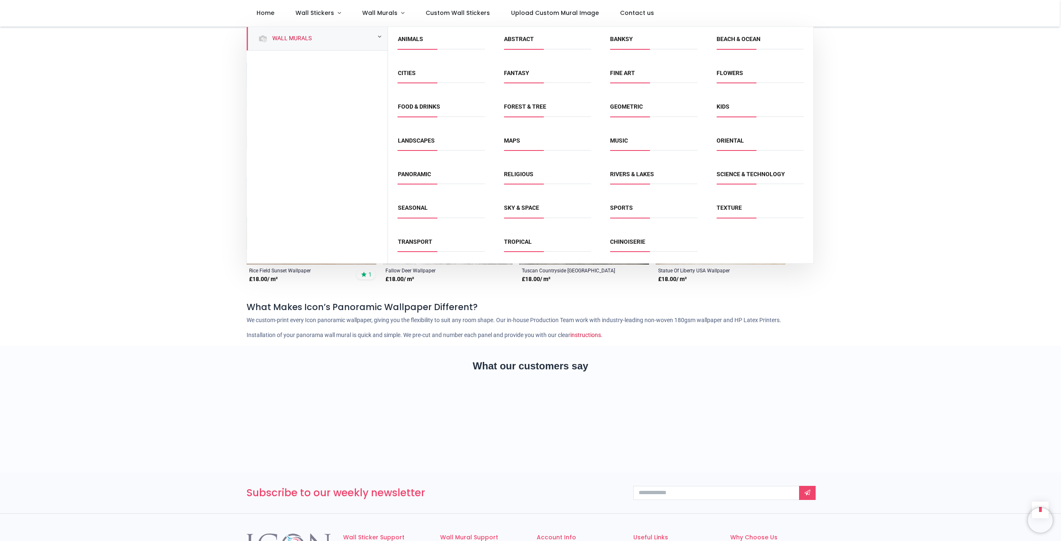
click at [418, 79] on span "Cities" at bounding box center [441, 76] width 87 height 14
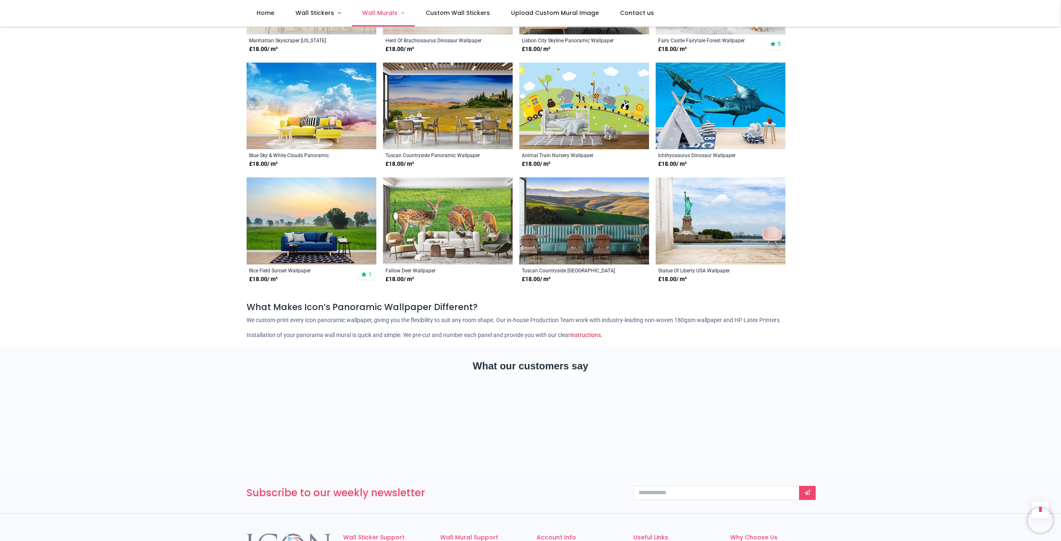
click at [392, 12] on span "Wall Murals" at bounding box center [379, 13] width 35 height 8
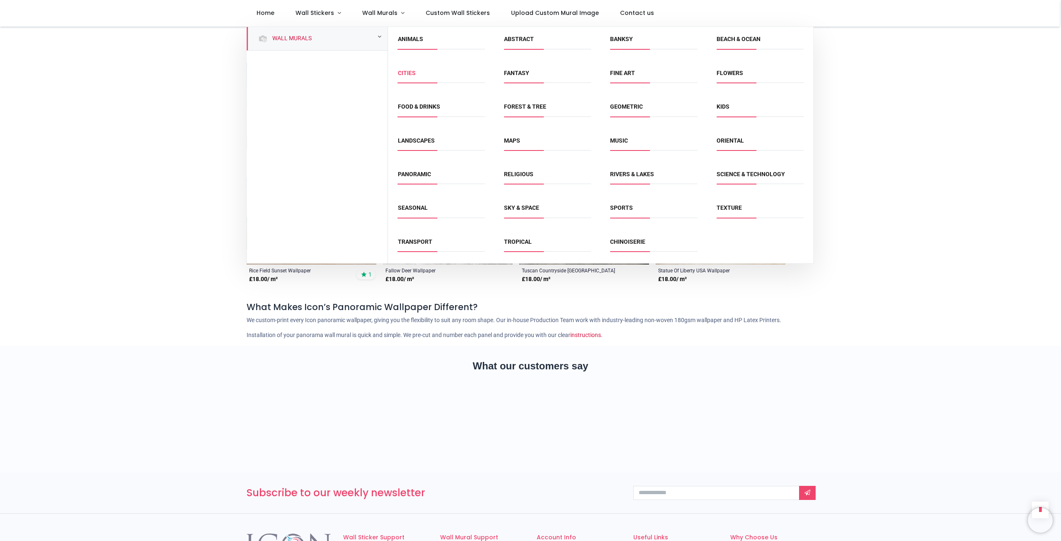
click at [404, 72] on link "Cities" at bounding box center [407, 73] width 18 height 7
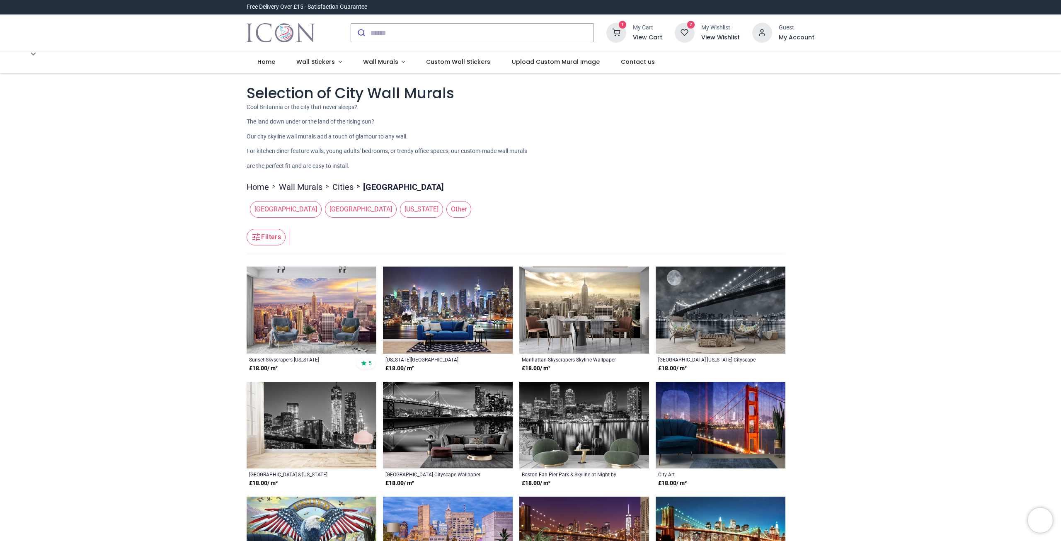
click at [446, 214] on span "Other" at bounding box center [458, 209] width 25 height 17
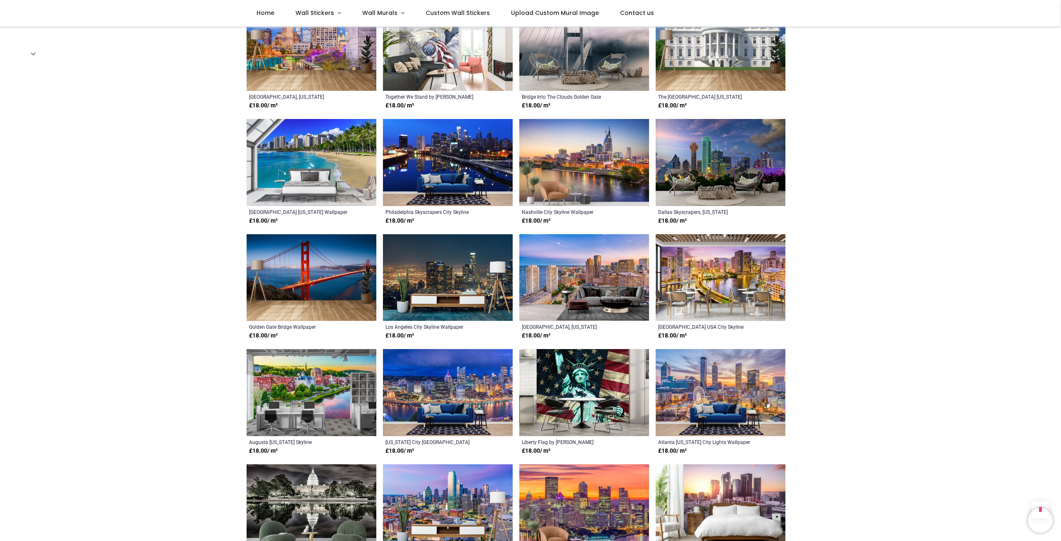
scroll to position [373, 0]
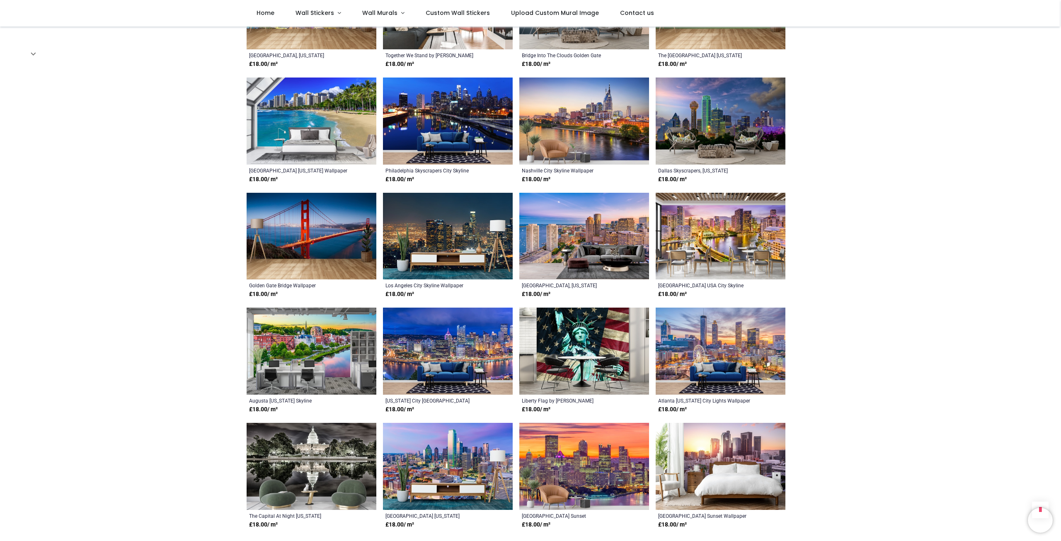
click at [312, 237] on img at bounding box center [312, 236] width 130 height 87
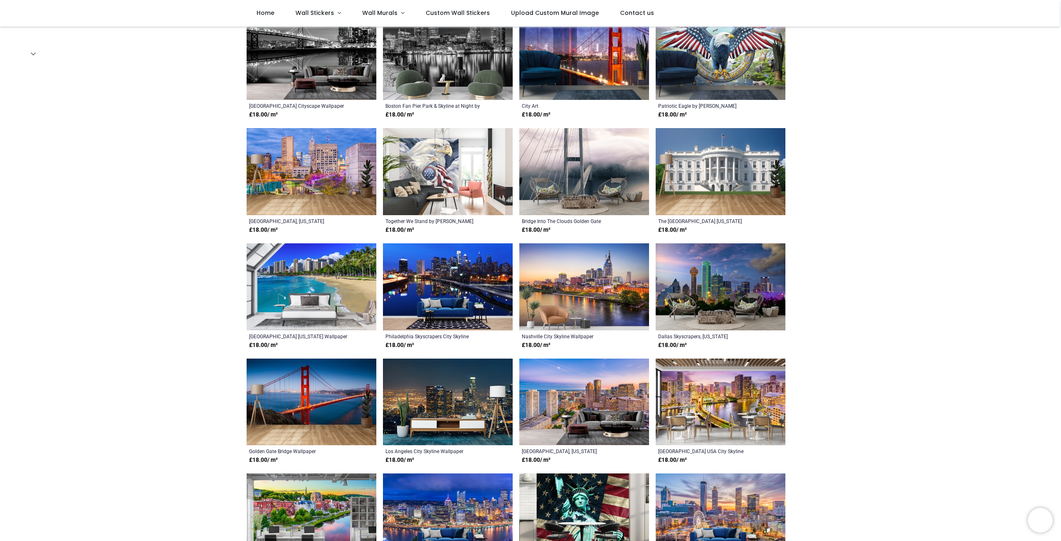
scroll to position [41, 0]
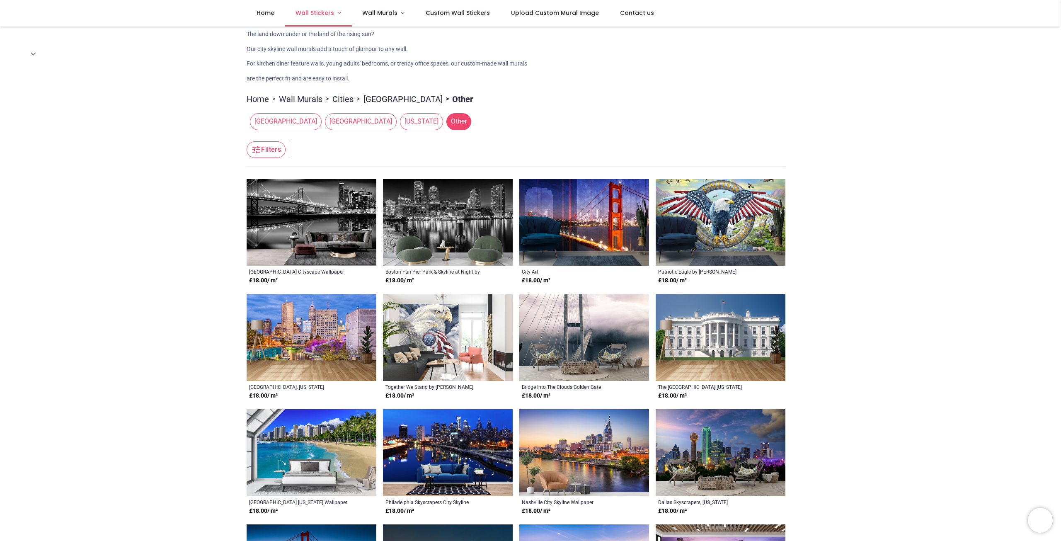
click at [324, 9] on link "Wall Stickers" at bounding box center [318, 13] width 67 height 27
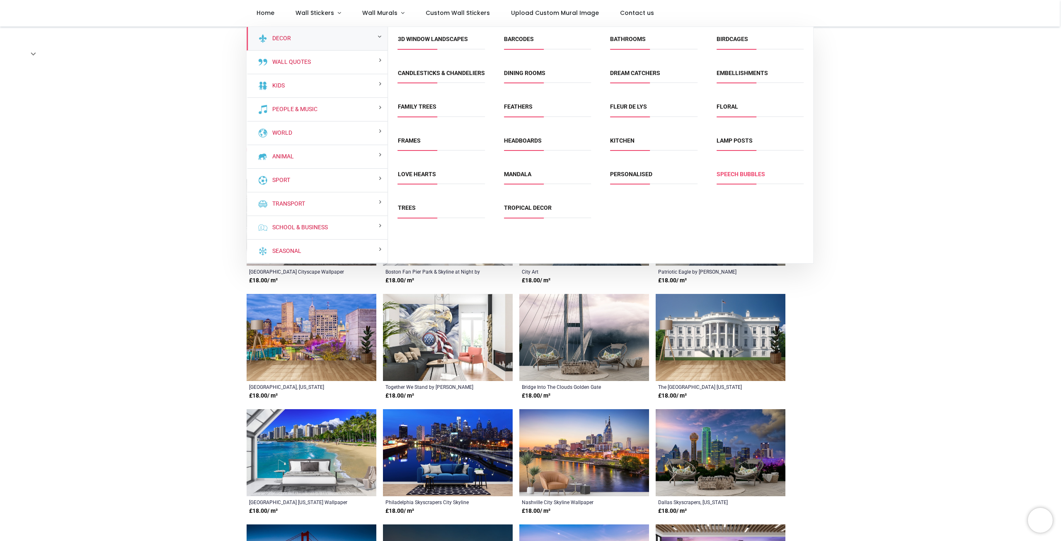
click at [750, 177] on link "Speech Bubbles" at bounding box center [740, 174] width 48 height 7
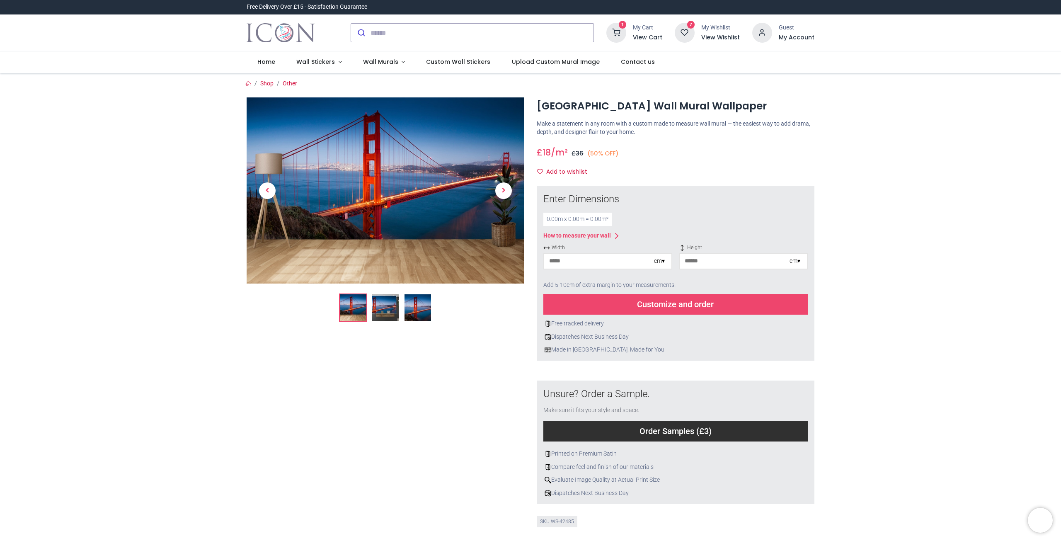
click at [385, 308] on img at bounding box center [385, 307] width 27 height 27
